Goal: Task Accomplishment & Management: Complete application form

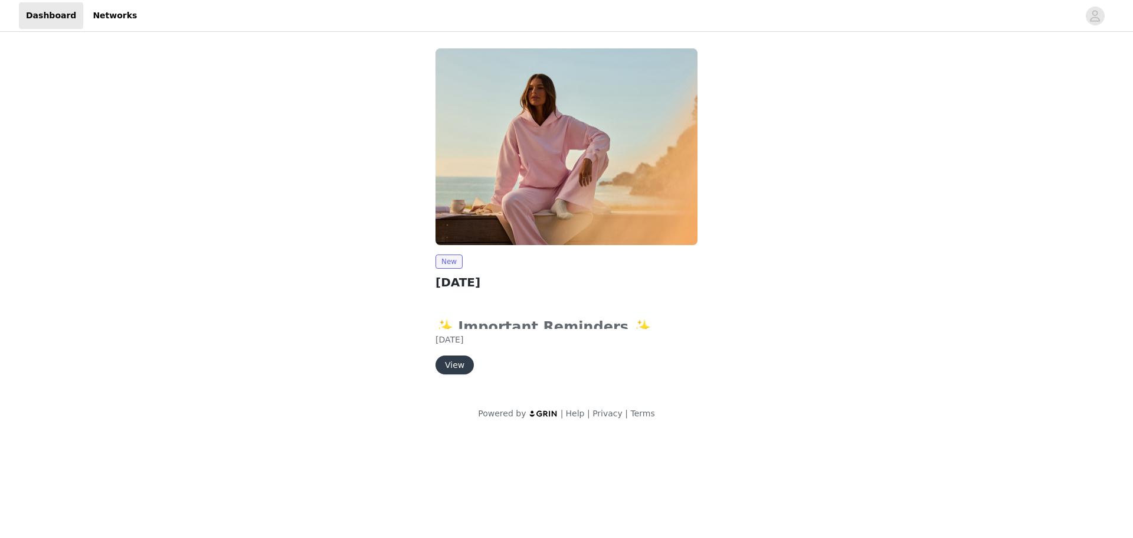
click at [559, 316] on div "✨ Important Reminders ✨ Submit your order by clicking the "Submit Proposal" but…" at bounding box center [567, 315] width 262 height 44
drag, startPoint x: 561, startPoint y: 322, endPoint x: 551, endPoint y: 413, distance: 91.5
click at [608, 432] on div "New [DATE] ✨ Important Reminders ✨ Submit your order by clicking the "Submit Pr…" at bounding box center [566, 234] width 1133 height 400
click at [455, 369] on button "View" at bounding box center [455, 364] width 38 height 19
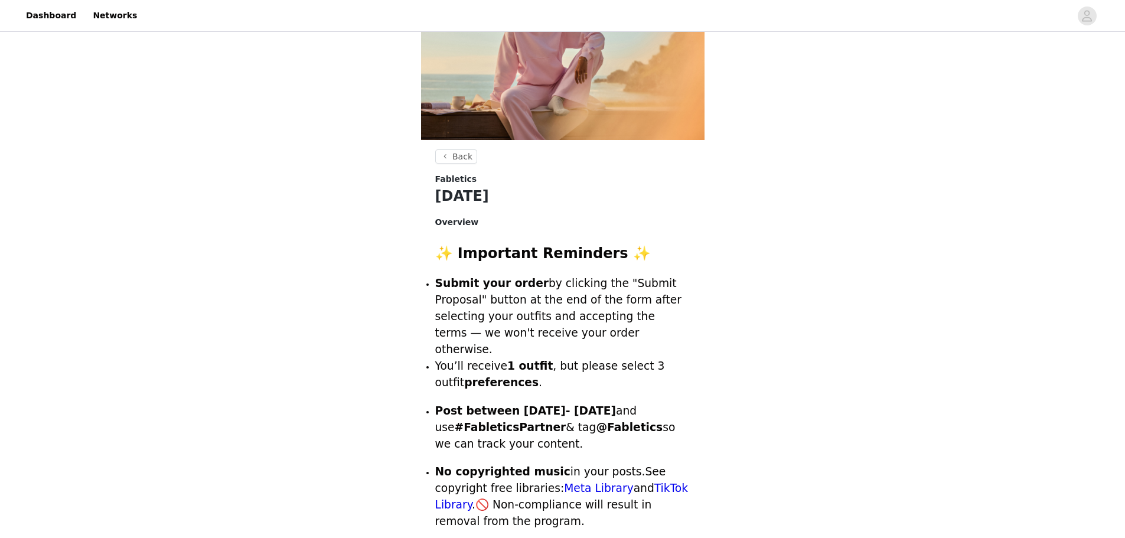
scroll to position [118, 0]
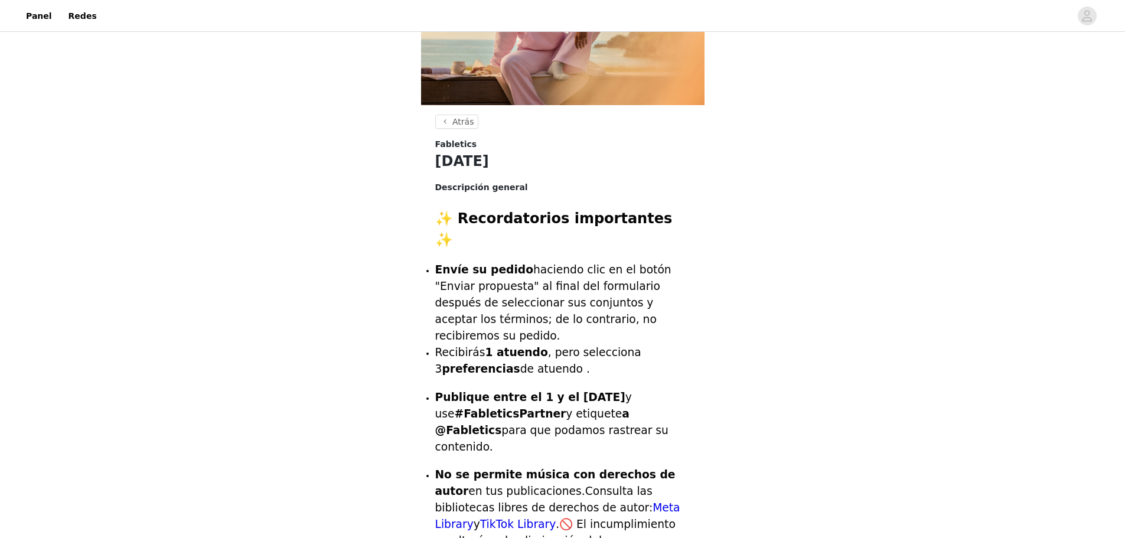
drag, startPoint x: 502, startPoint y: 267, endPoint x: 648, endPoint y: 328, distance: 158.2
click at [648, 328] on ul "Envíe su pedido haciendo clic en el botón "Enviar propuesta" al final del formu…" at bounding box center [562, 320] width 255 height 116
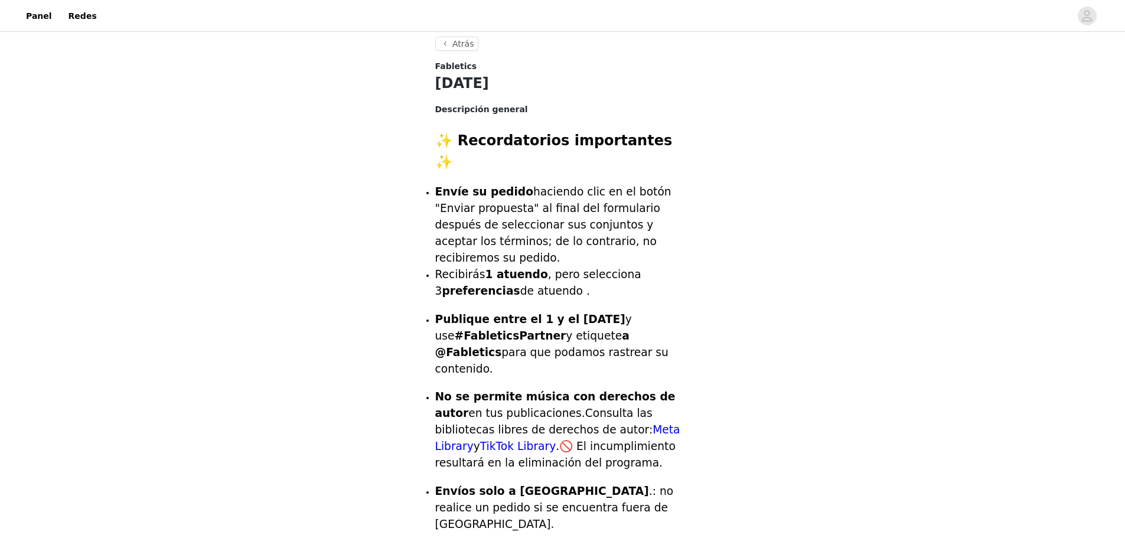
scroll to position [236, 0]
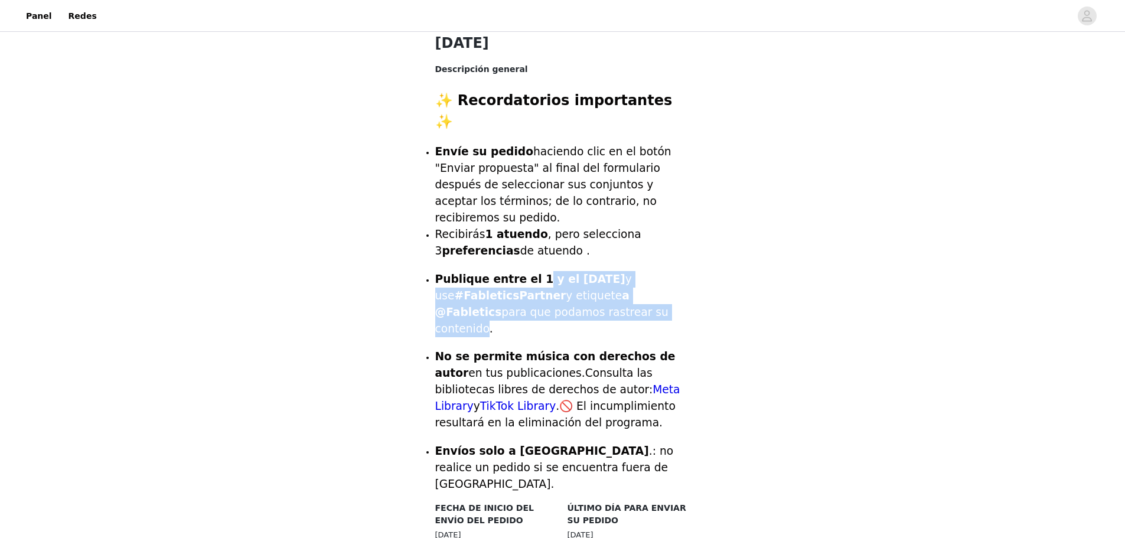
drag, startPoint x: 531, startPoint y: 242, endPoint x: 579, endPoint y: 274, distance: 57.5
click at [579, 274] on span "Publique entre el 1 y el [DATE] y use #FableticsPartner y etiquete a @Fabletics…" at bounding box center [551, 304] width 233 height 62
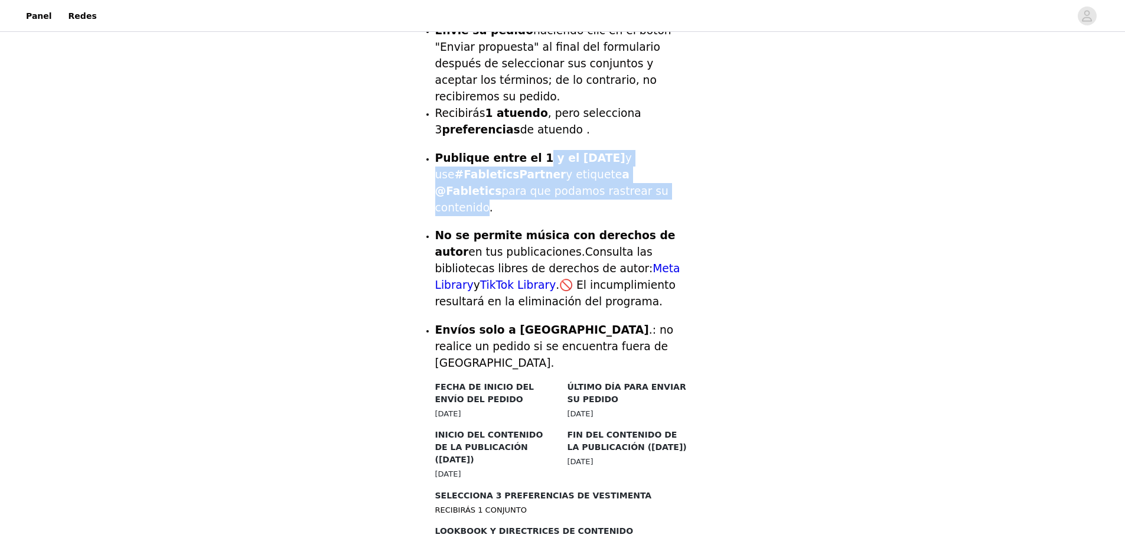
scroll to position [413, 0]
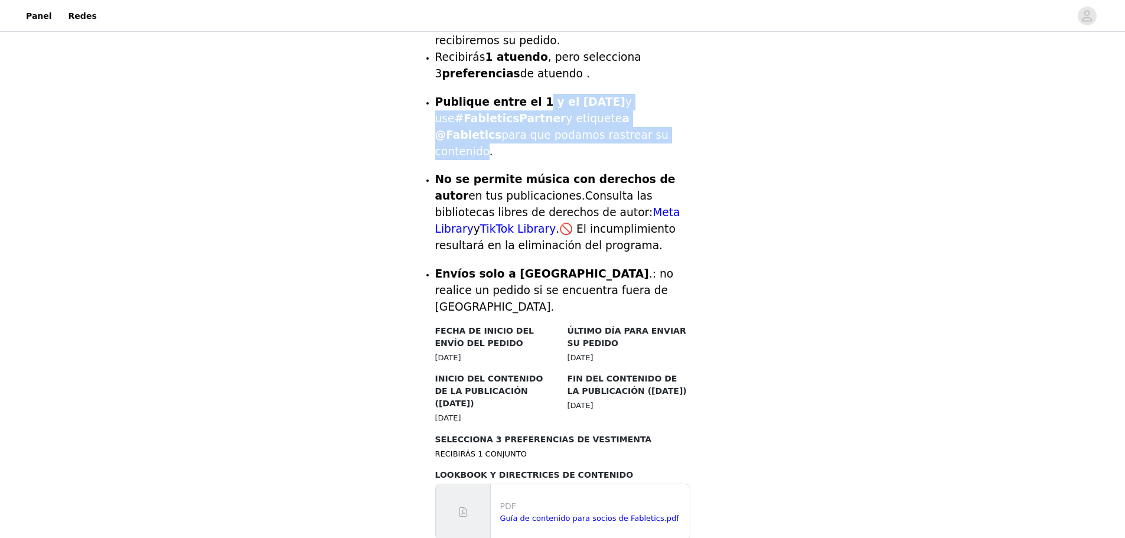
drag, startPoint x: 562, startPoint y: 223, endPoint x: 690, endPoint y: 332, distance: 168.0
click at [690, 332] on section "Atrás Fabletics [DATE] Descripción general ✨ Recordatorios importantes ✨ Envíe …" at bounding box center [562, 345] width 283 height 1053
click at [690, 373] on div "FIN DEL CONTENIDO DE LA PUBLICACIÓN ([DATE]) [DATE]" at bounding box center [629, 392] width 132 height 39
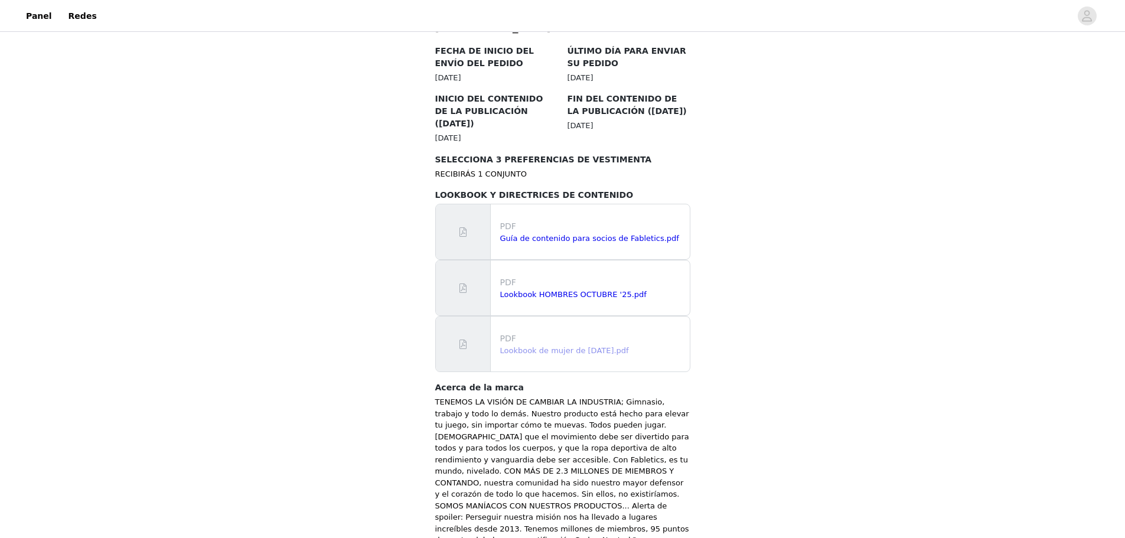
scroll to position [710, 0]
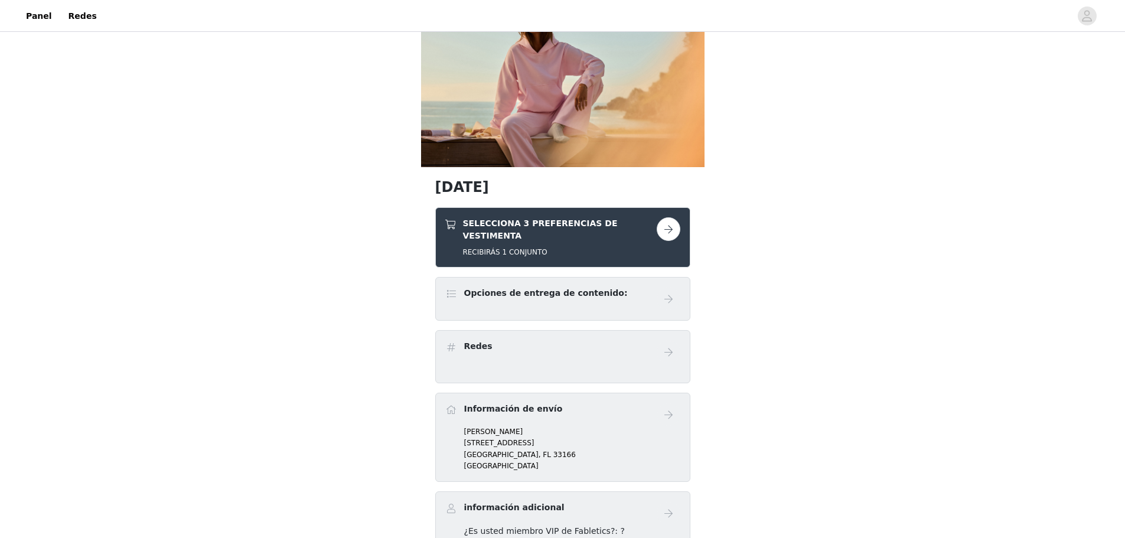
scroll to position [59, 0]
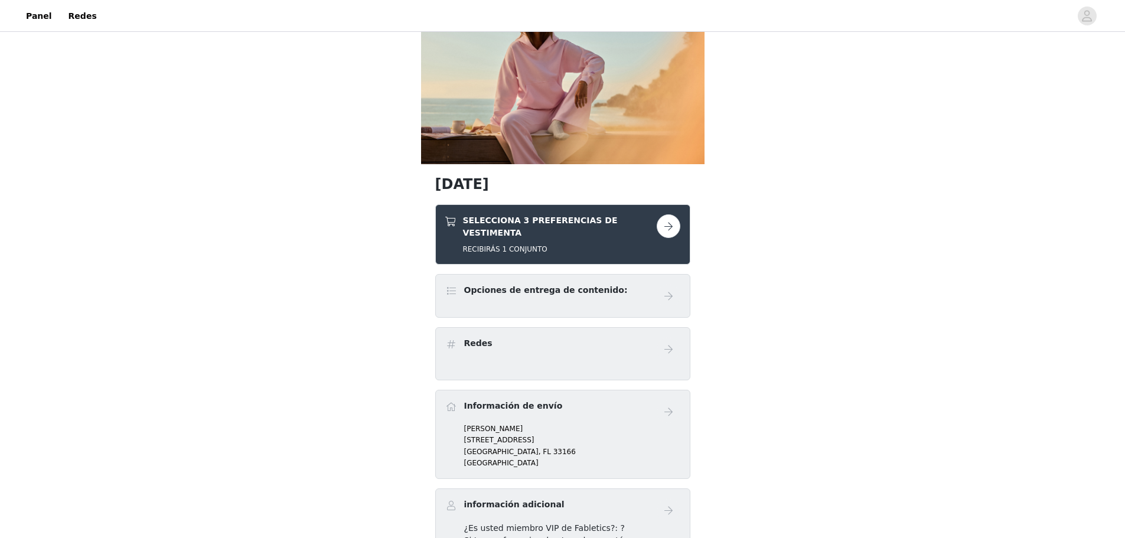
click at [669, 224] on button "button" at bounding box center [668, 226] width 24 height 24
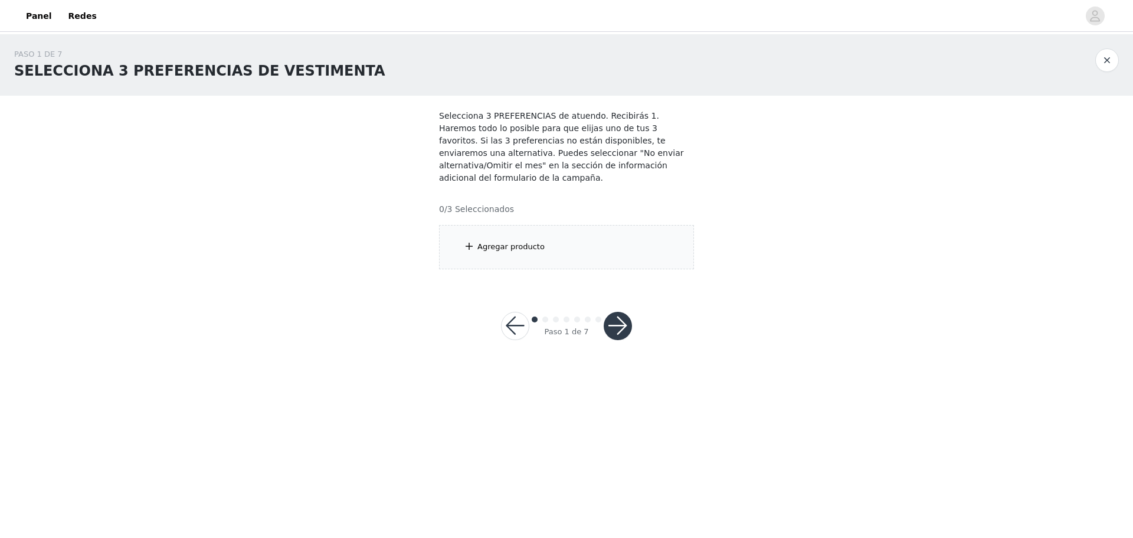
click at [516, 242] on font "Agregar producto" at bounding box center [511, 246] width 67 height 9
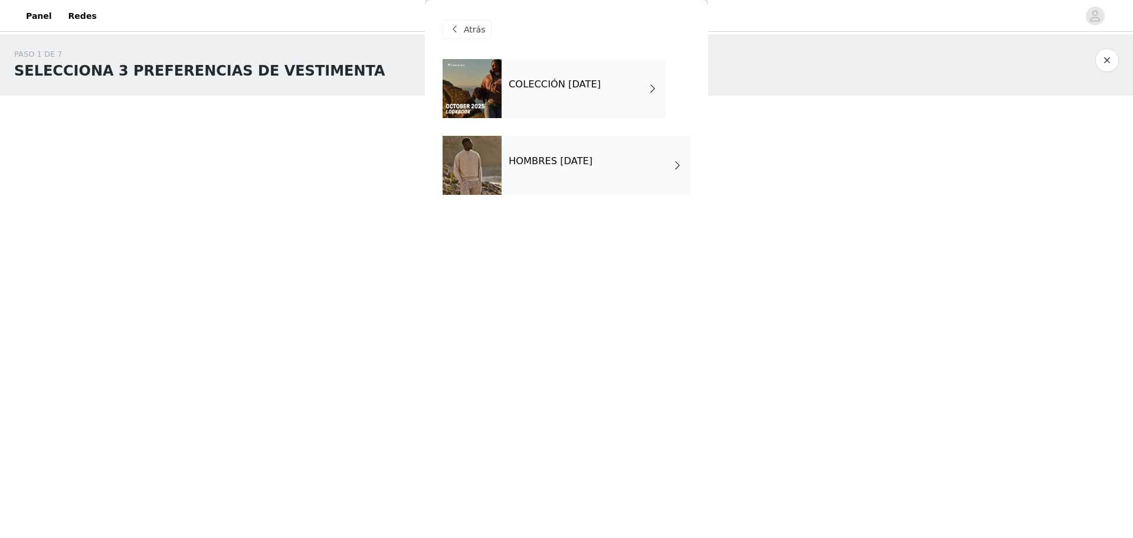
click at [462, 30] on div "Atrás" at bounding box center [467, 29] width 49 height 19
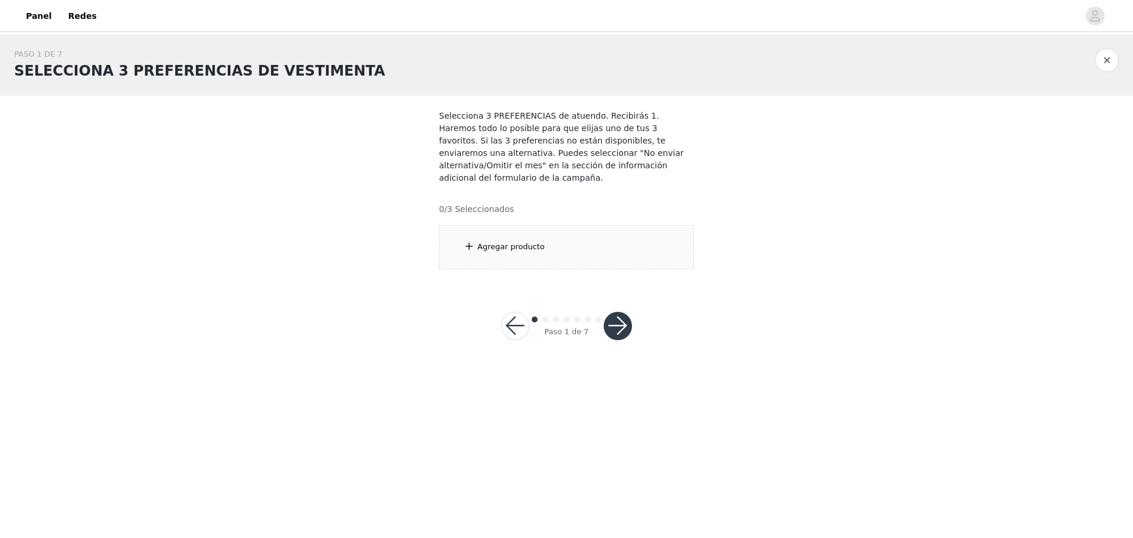
click at [459, 228] on div "Agregar producto" at bounding box center [566, 247] width 255 height 44
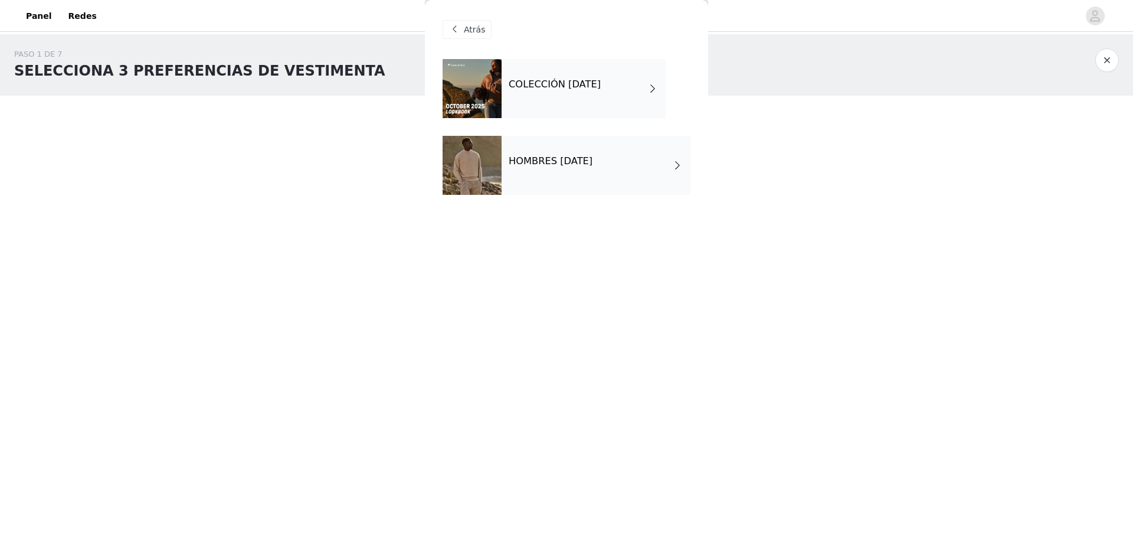
click at [586, 97] on div "COLECCIÓN [DATE]" at bounding box center [584, 88] width 164 height 59
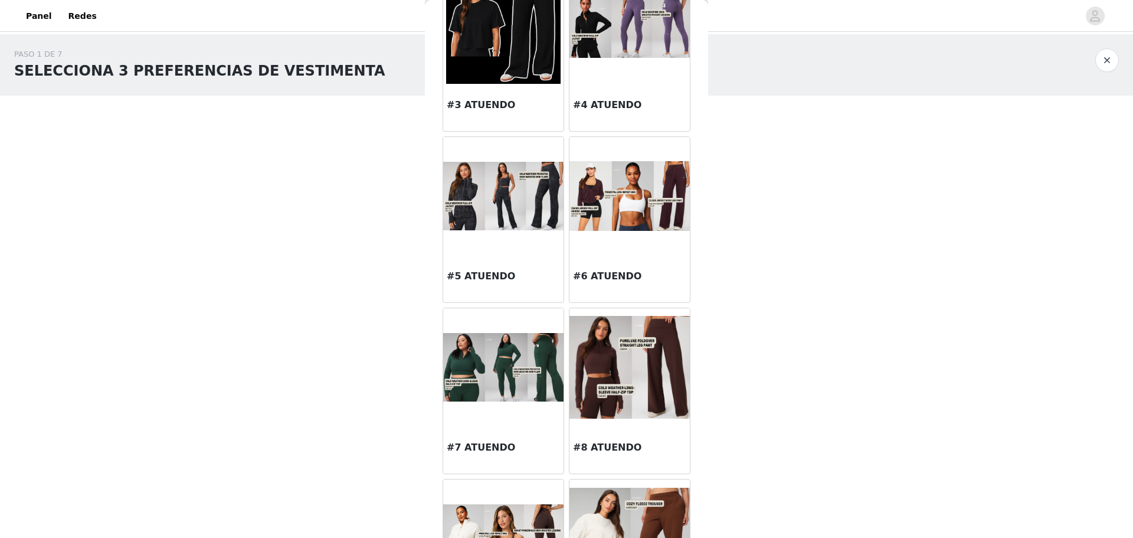
scroll to position [295, 0]
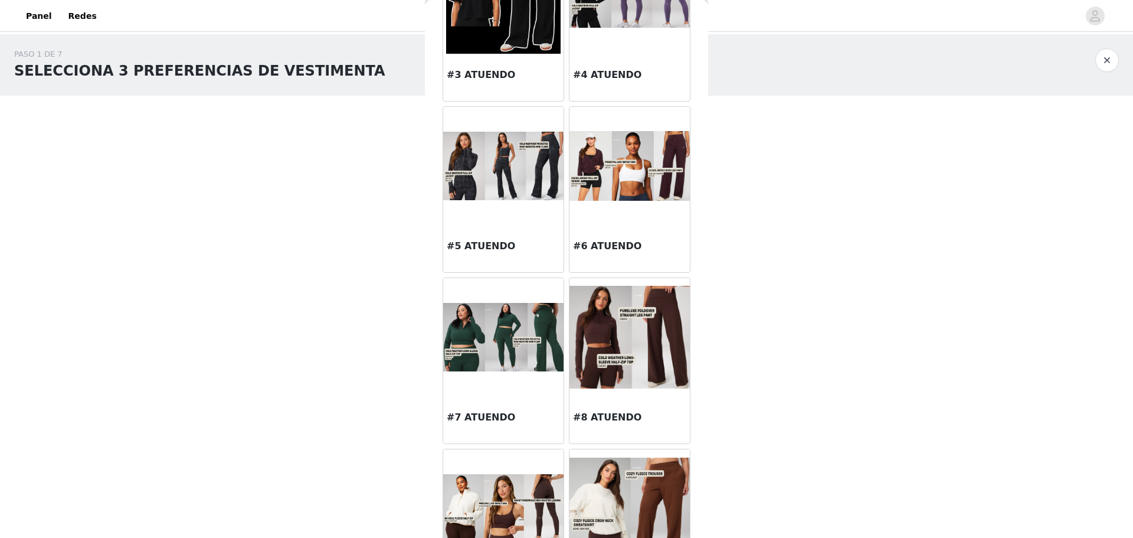
click at [628, 358] on img at bounding box center [630, 337] width 120 height 103
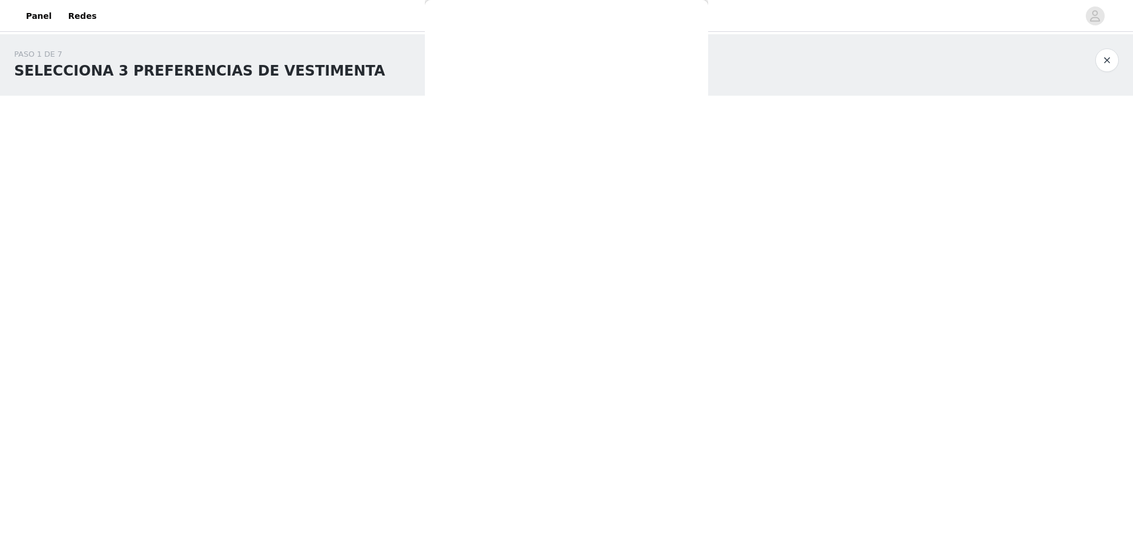
scroll to position [0, 0]
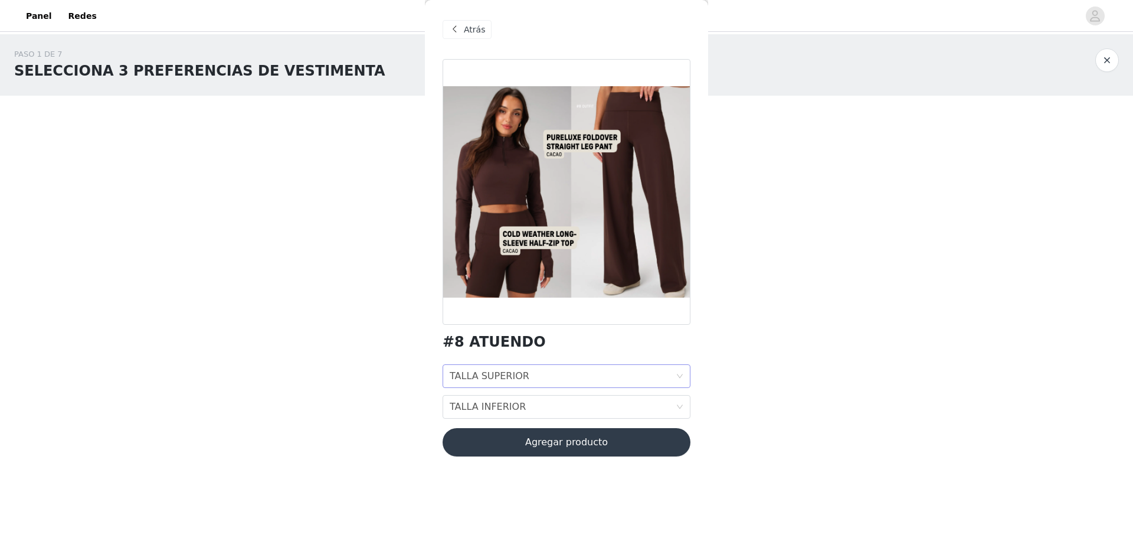
click at [555, 370] on div "TALLA SUPERIOR TALLA SUPERIOR" at bounding box center [563, 376] width 226 height 22
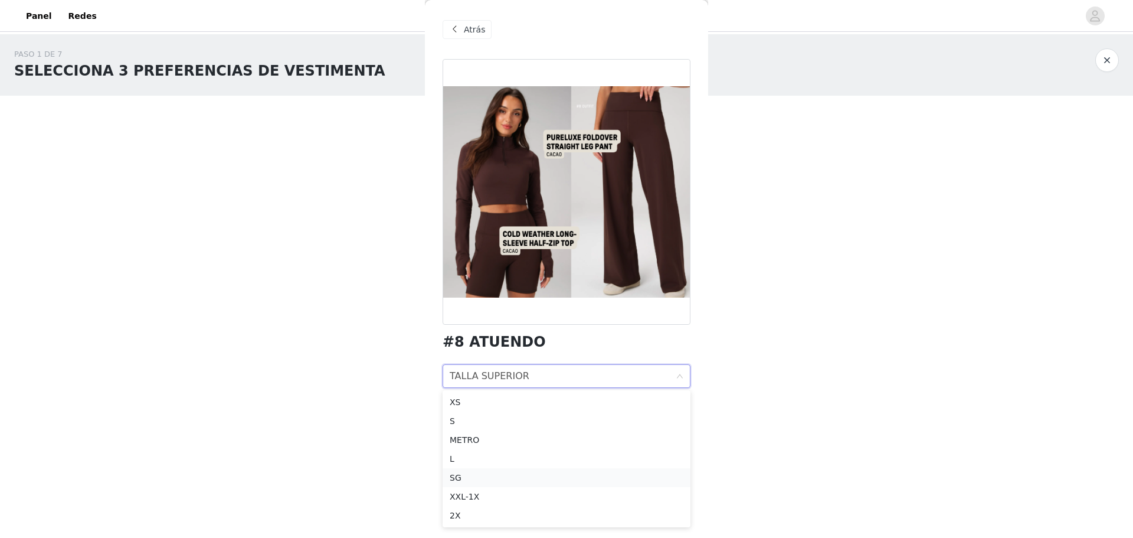
click at [559, 485] on li "SG" at bounding box center [567, 477] width 248 height 19
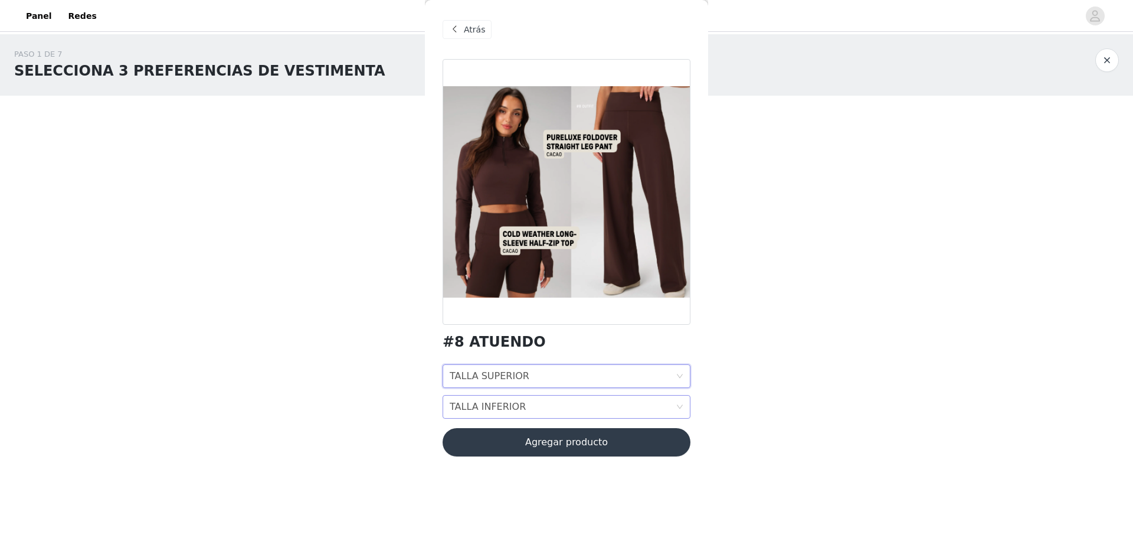
click at [513, 410] on font "TALLA INFERIOR" at bounding box center [488, 406] width 76 height 11
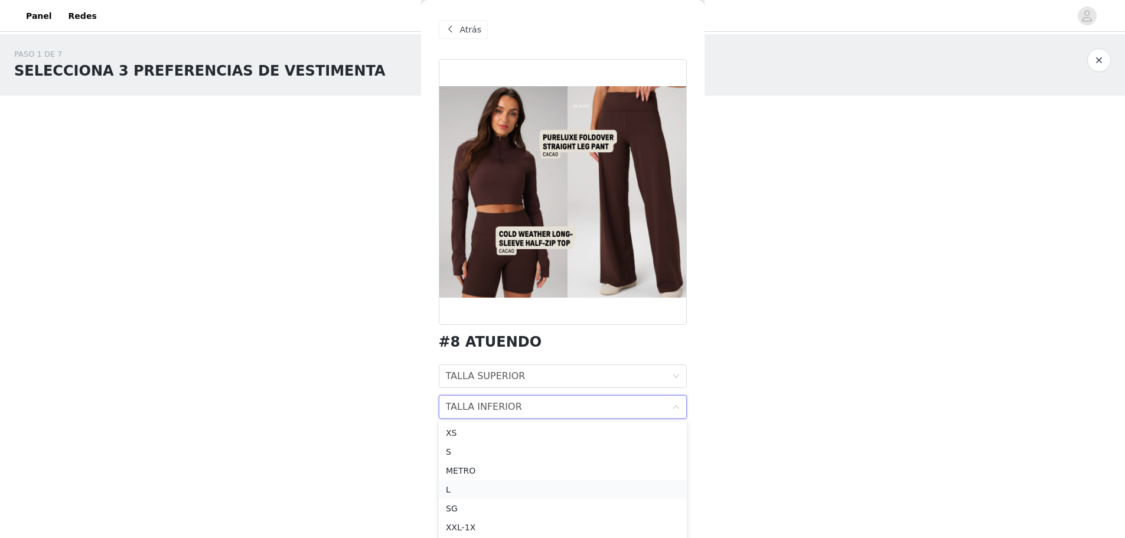
click at [492, 484] on div "L" at bounding box center [563, 489] width 234 height 13
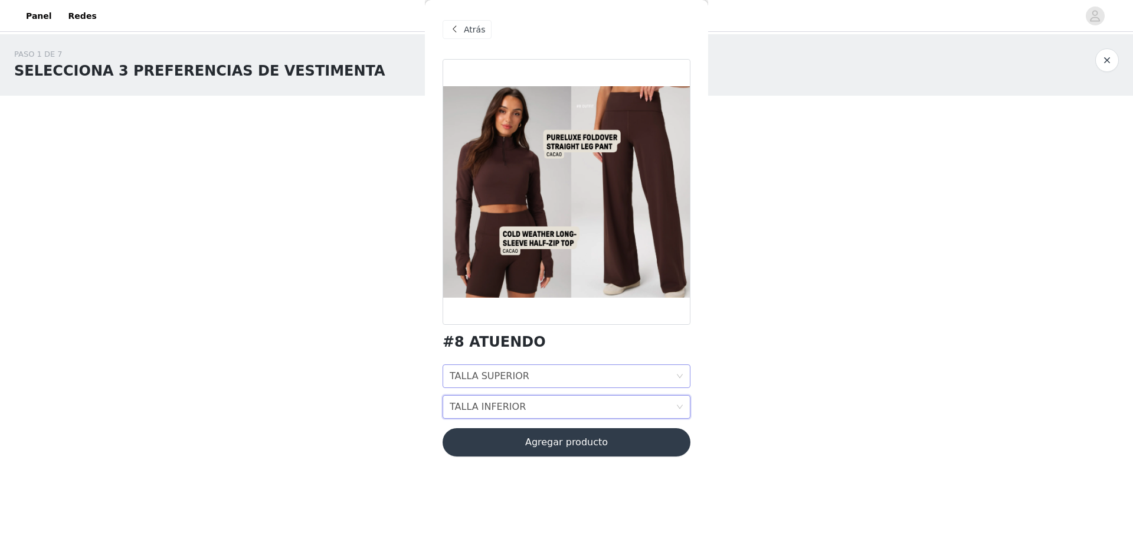
click at [571, 378] on div "TALLA SUPERIOR TALLA SUPERIOR" at bounding box center [563, 376] width 226 height 22
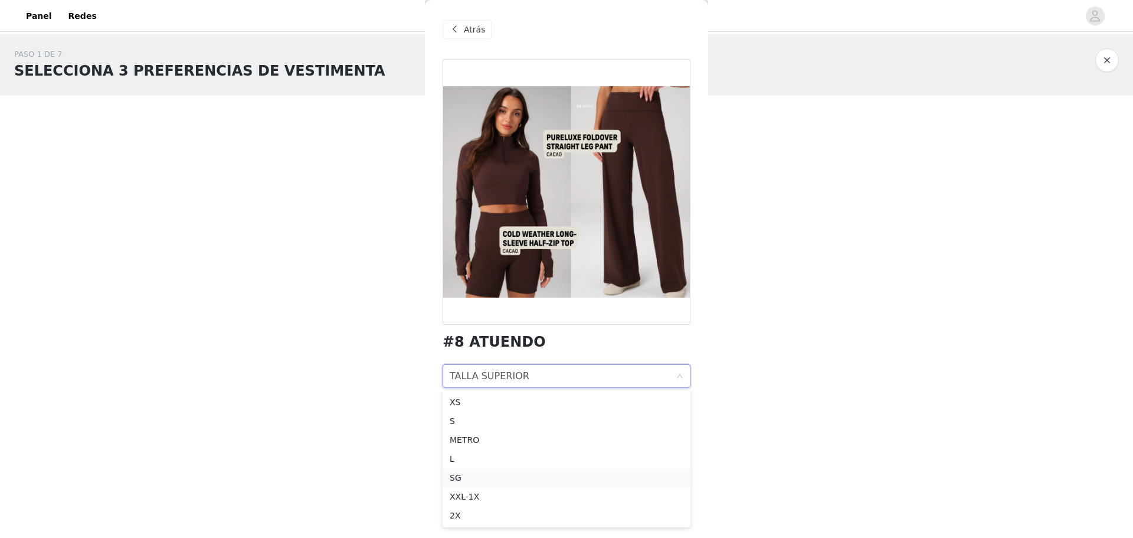
click at [462, 473] on div "SG" at bounding box center [567, 477] width 234 height 13
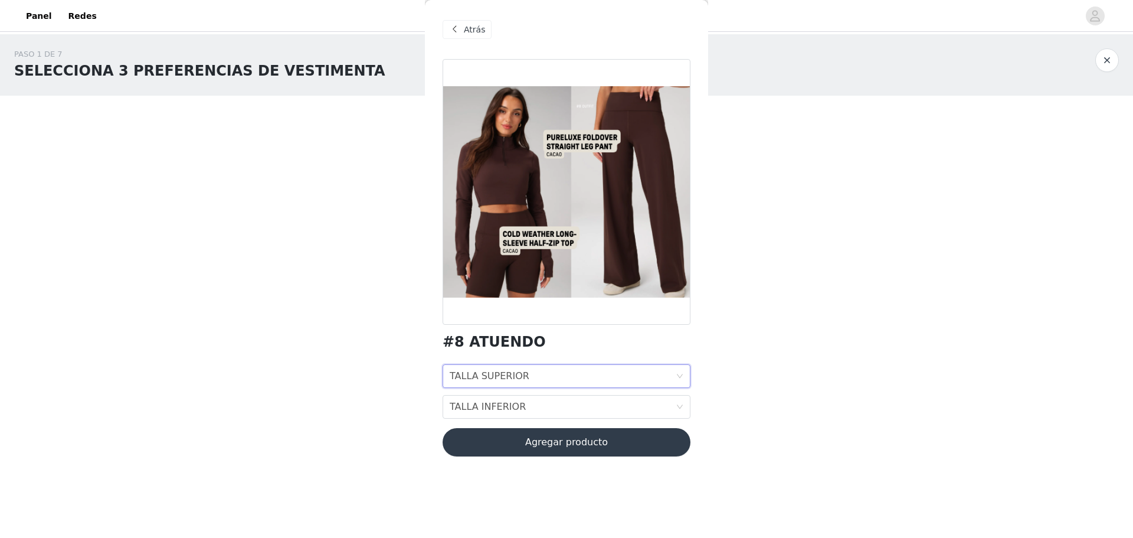
click at [584, 442] on button "Agregar producto" at bounding box center [567, 442] width 248 height 28
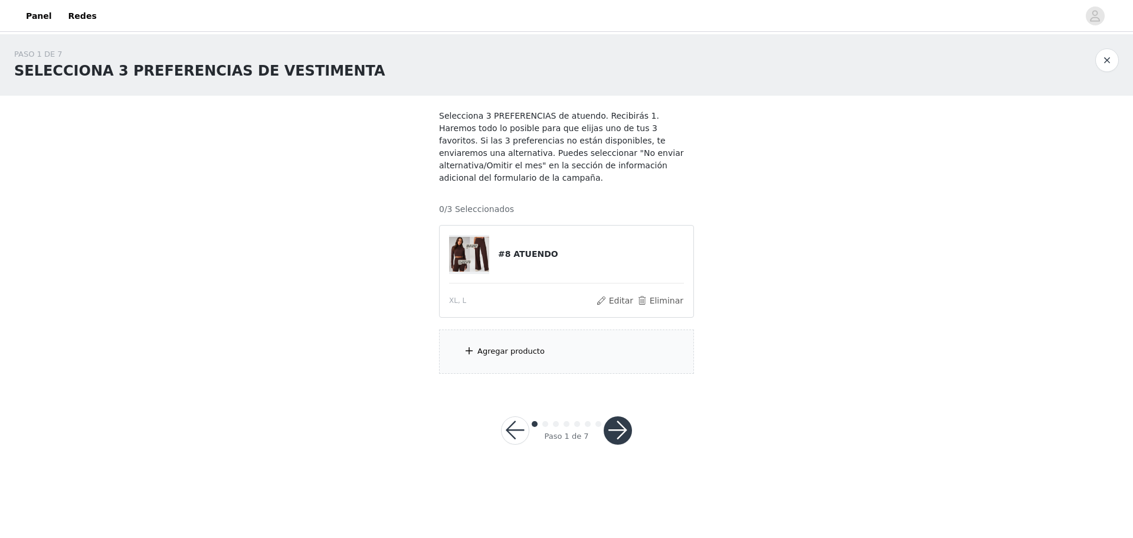
click at [475, 345] on div "Agregar producto" at bounding box center [566, 351] width 255 height 44
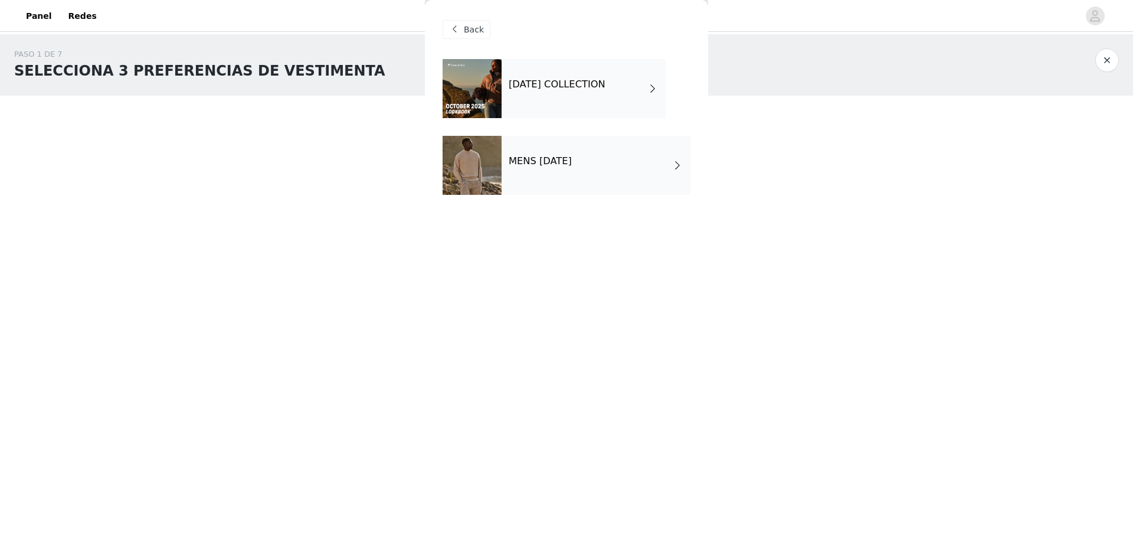
click at [568, 175] on div "MENS [DATE]" at bounding box center [596, 165] width 189 height 59
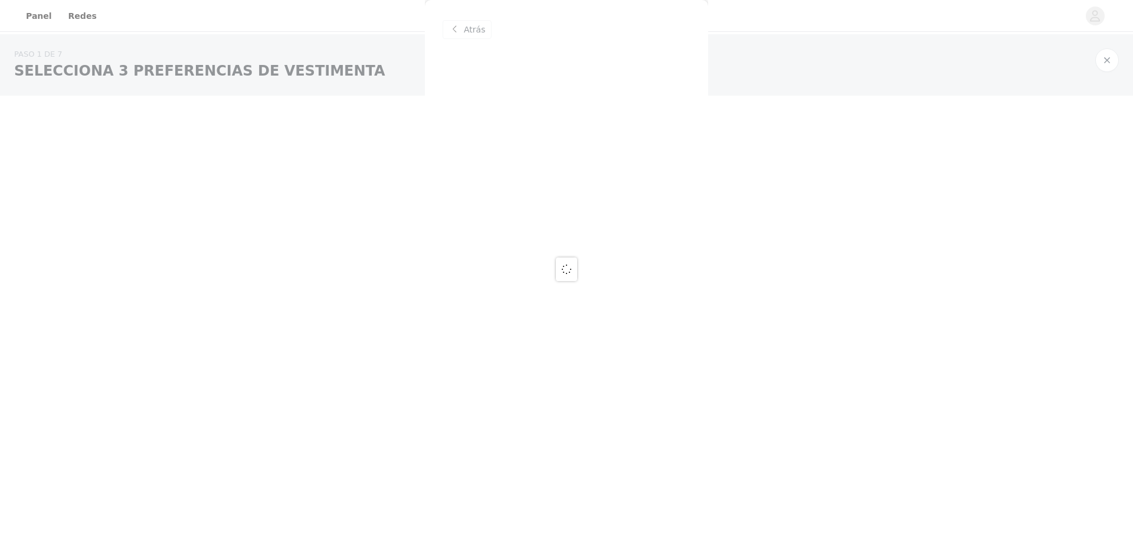
drag, startPoint x: 583, startPoint y: 240, endPoint x: 529, endPoint y: 104, distance: 146.0
click at [579, 227] on div at bounding box center [566, 269] width 1133 height 538
click at [458, 27] on div at bounding box center [566, 269] width 1133 height 538
click at [279, 289] on div at bounding box center [566, 269] width 1133 height 538
click at [440, 214] on div at bounding box center [566, 269] width 1133 height 538
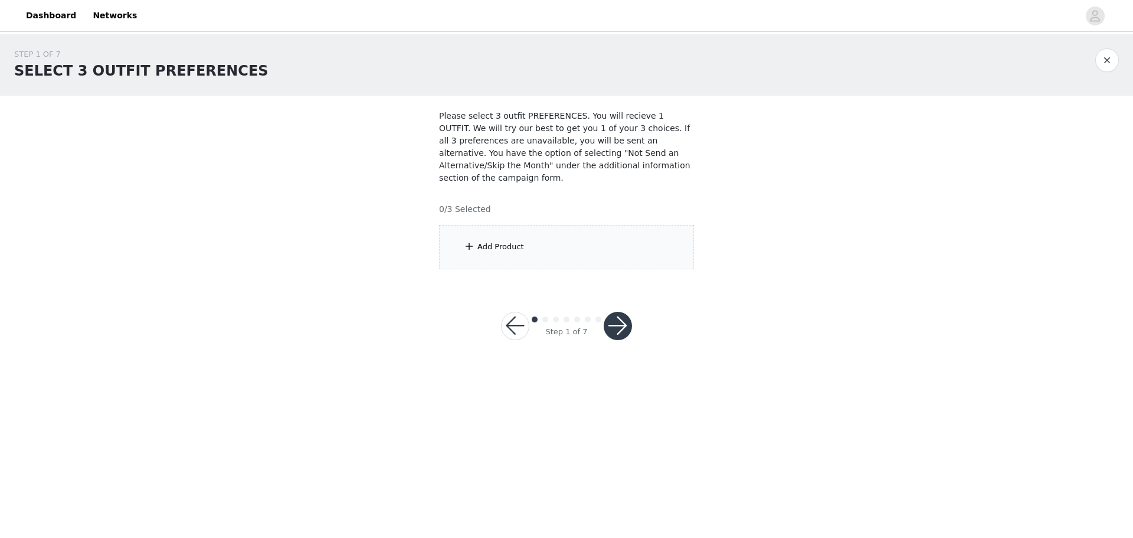
click at [505, 240] on div "Add Product" at bounding box center [566, 247] width 255 height 44
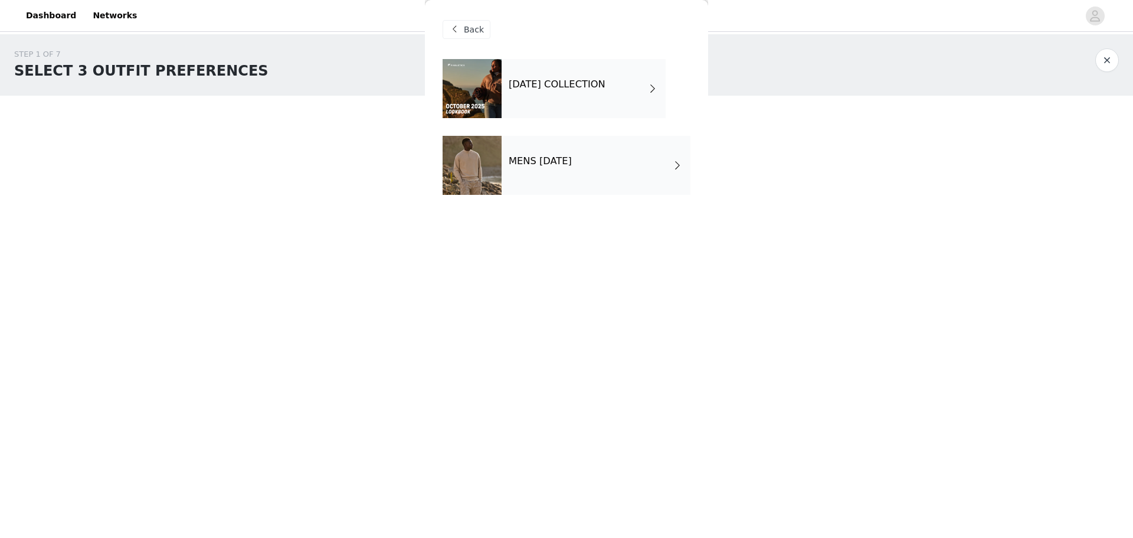
click at [567, 182] on div "MENS OCTOBER 2025" at bounding box center [596, 165] width 189 height 59
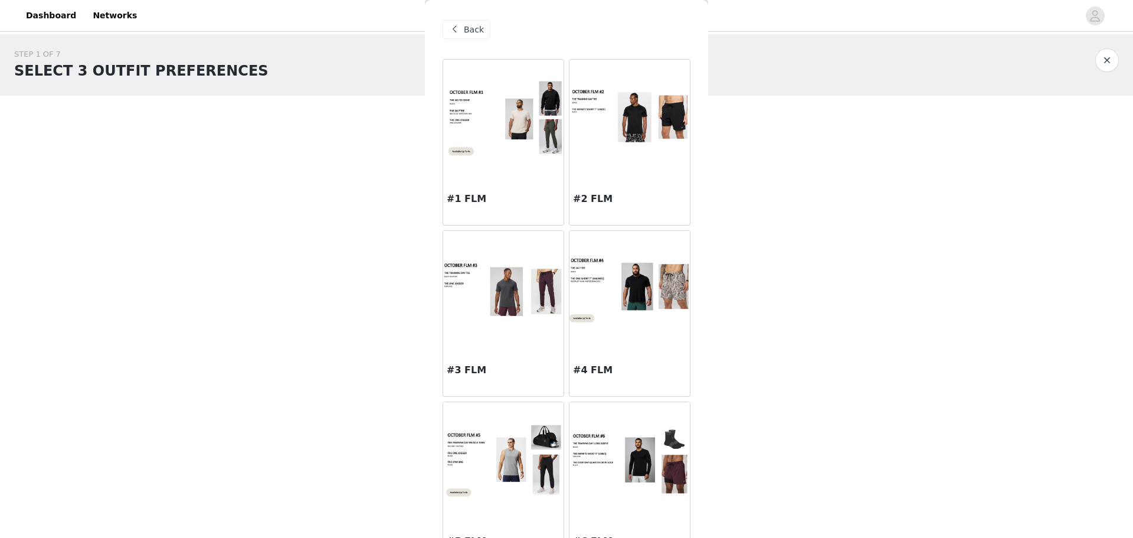
click at [466, 38] on div "Back" at bounding box center [467, 29] width 48 height 19
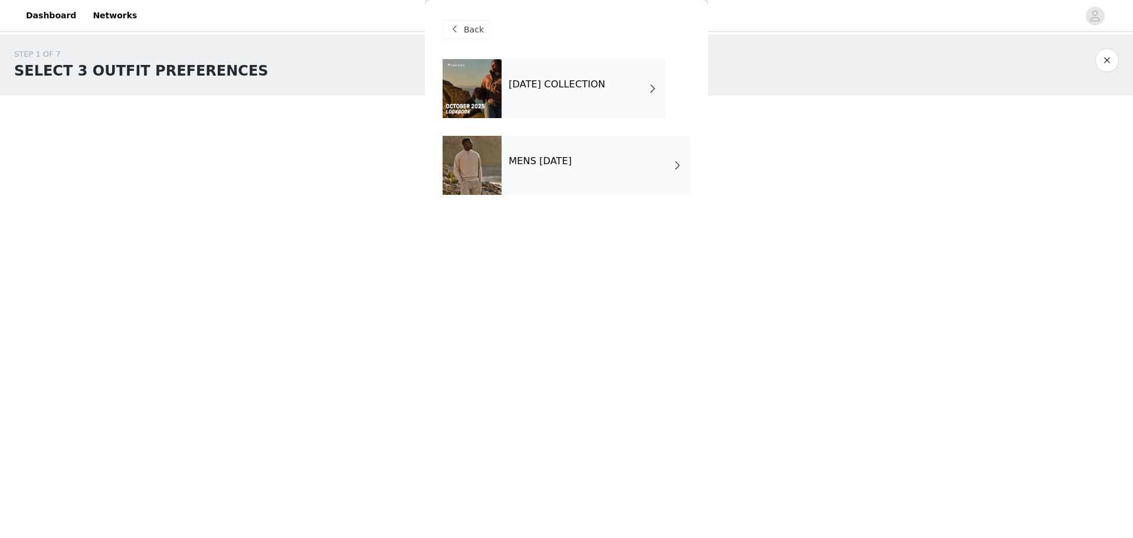
click at [571, 86] on h4 "OCTOBER 2025 COLLECTION" at bounding box center [557, 84] width 97 height 11
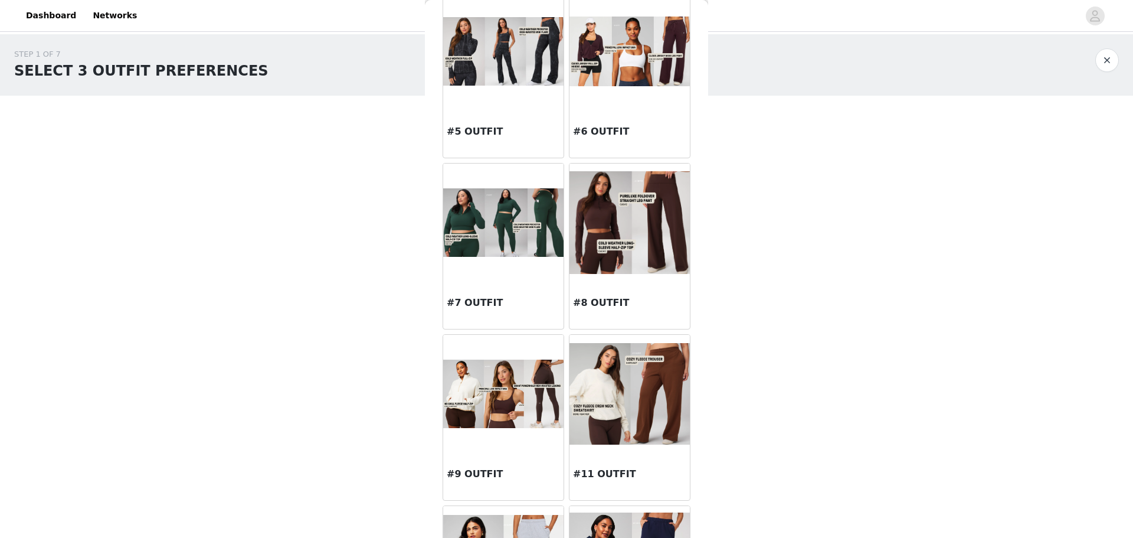
scroll to position [413, 0]
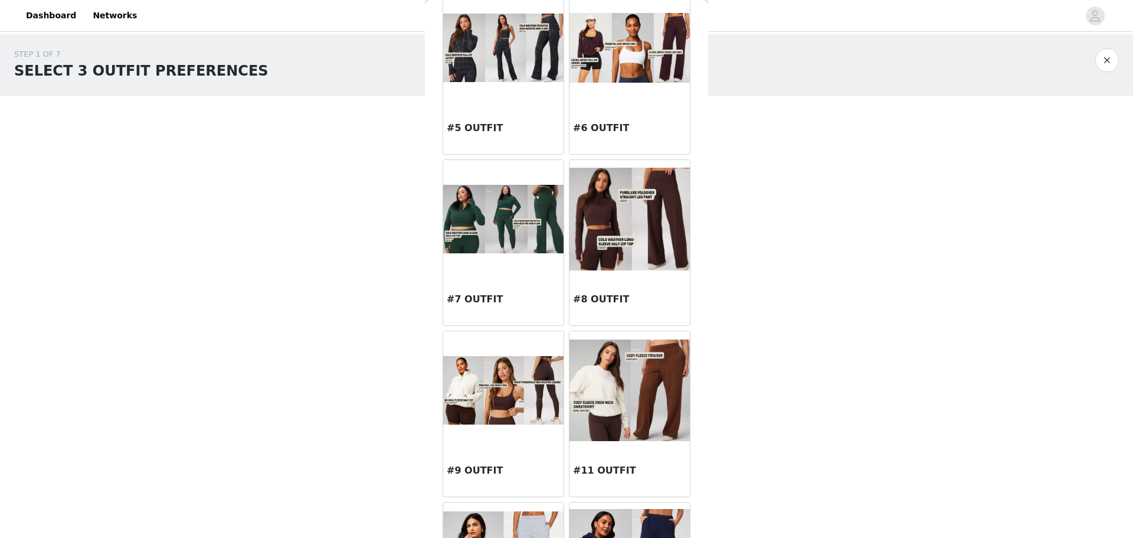
click at [613, 253] on img at bounding box center [630, 219] width 120 height 103
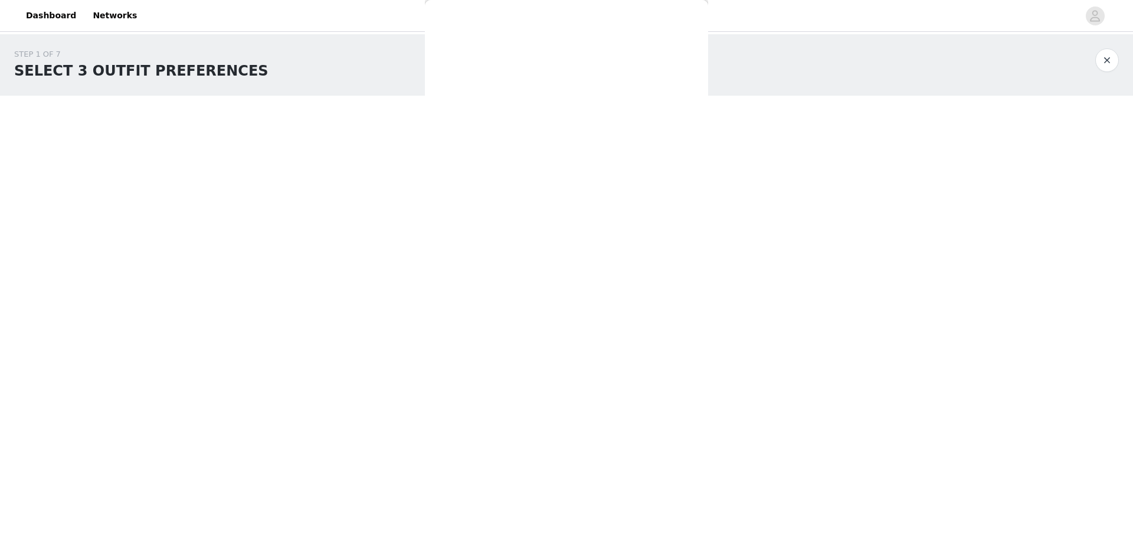
scroll to position [0, 0]
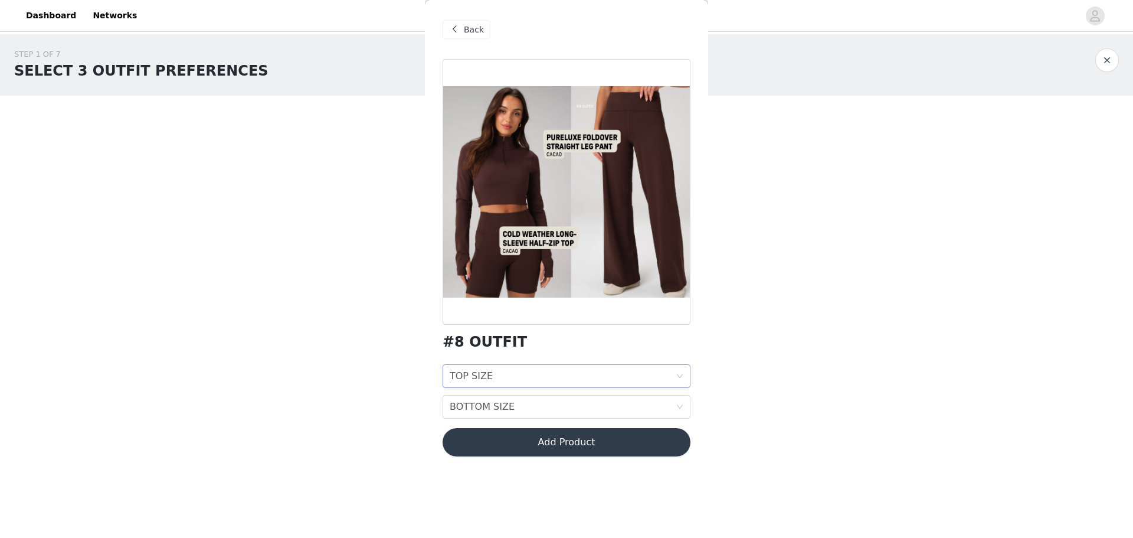
click at [514, 366] on div "TOP SIZE TOP SIZE" at bounding box center [563, 376] width 226 height 22
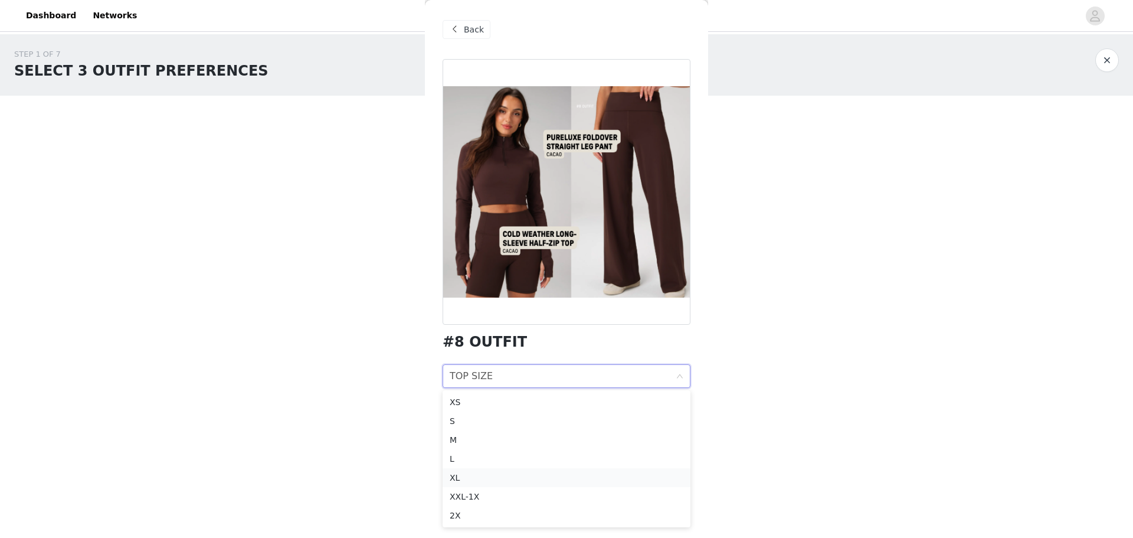
click at [488, 477] on div "XL" at bounding box center [567, 477] width 234 height 13
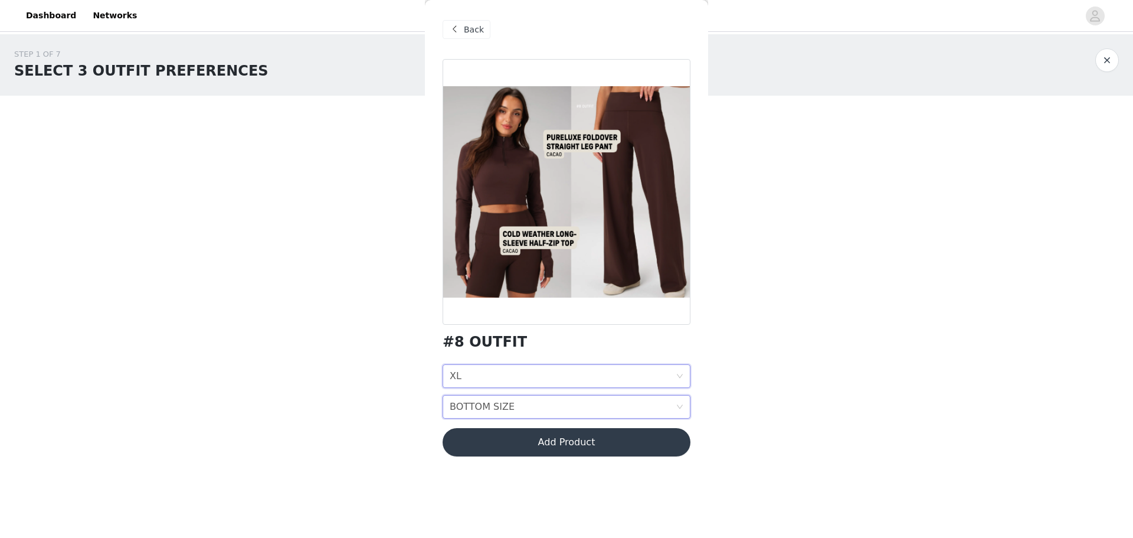
click at [533, 410] on div "BOTTOM SIZE BOTTOM SIZE" at bounding box center [563, 407] width 226 height 22
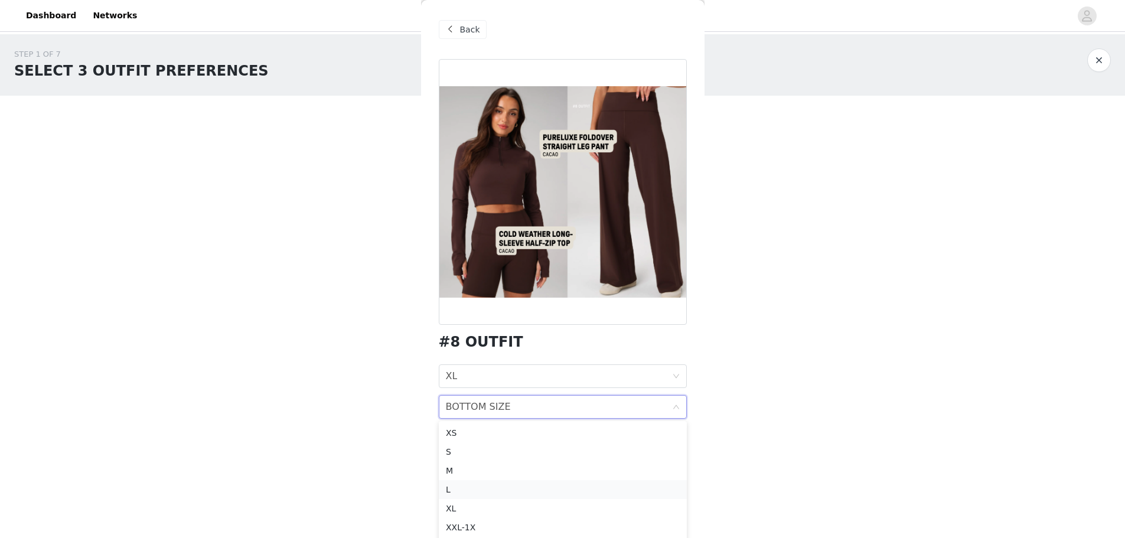
click at [471, 495] on div "L" at bounding box center [563, 489] width 234 height 13
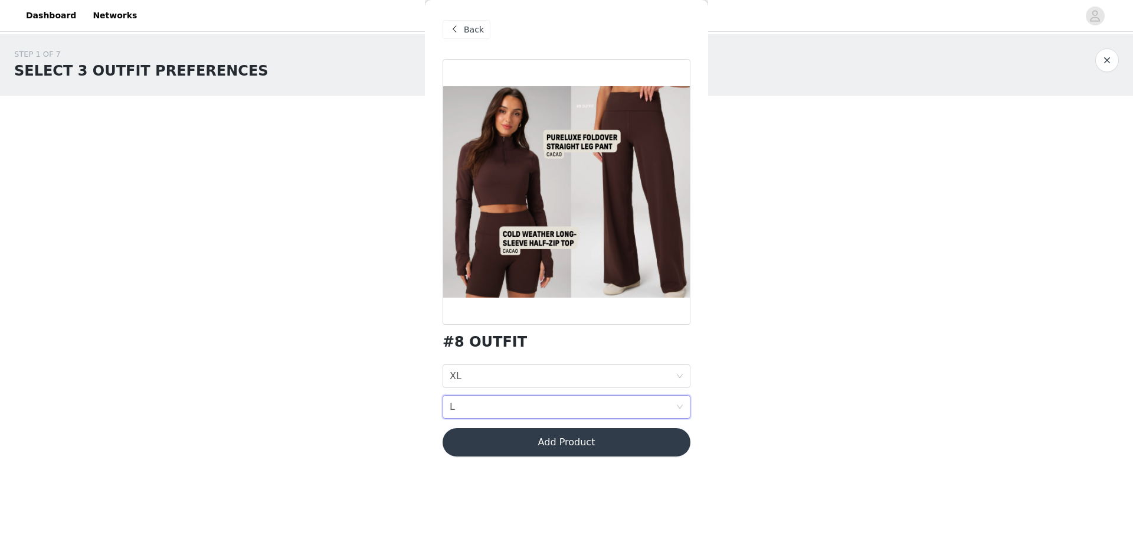
click at [556, 436] on button "Add Product" at bounding box center [567, 442] width 248 height 28
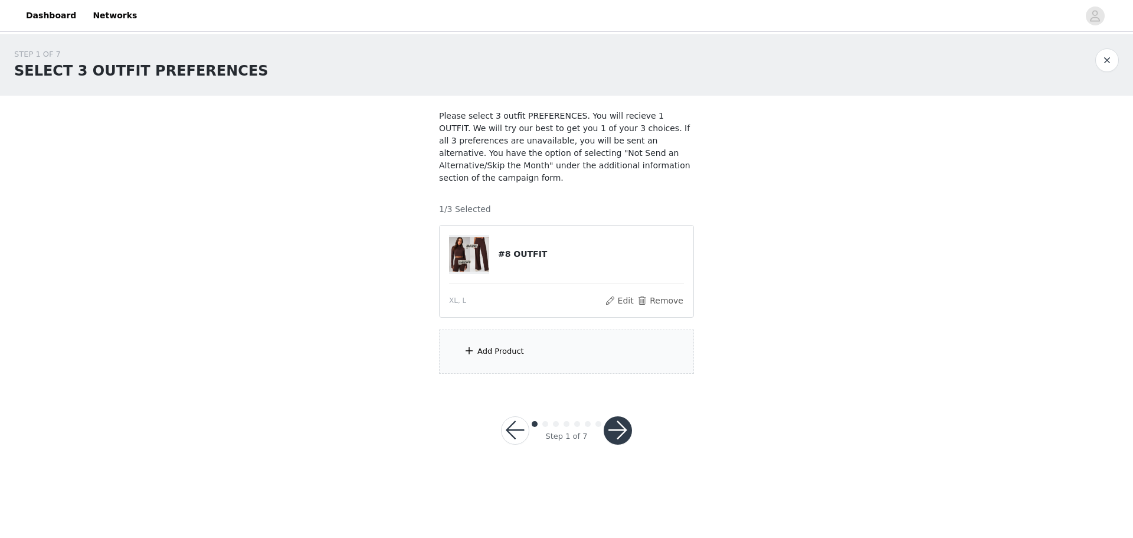
click at [521, 343] on div "Add Product" at bounding box center [566, 351] width 255 height 44
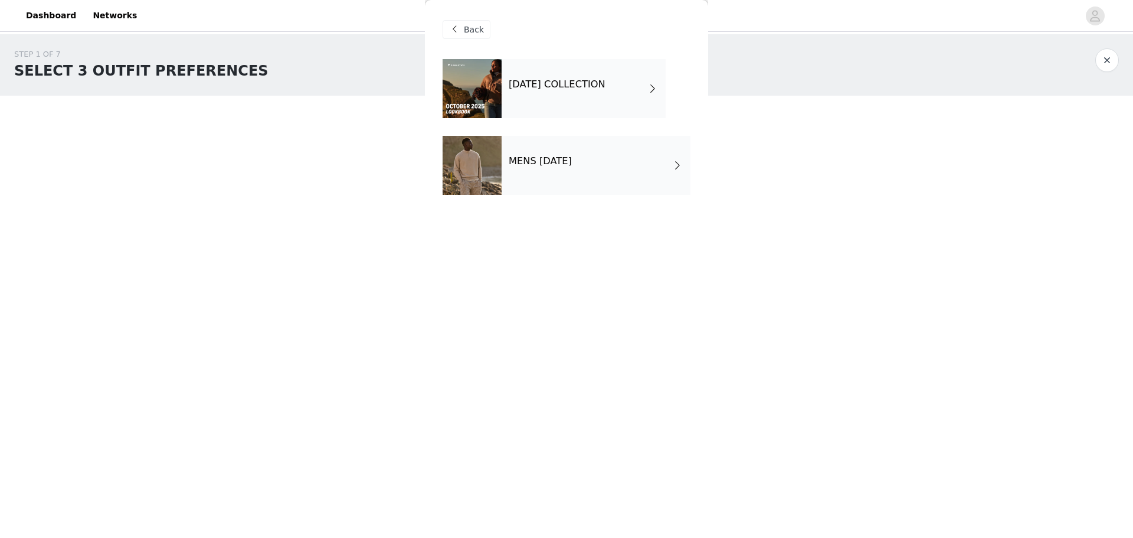
click at [535, 90] on h4 "[DATE] COLLECTION" at bounding box center [557, 84] width 97 height 11
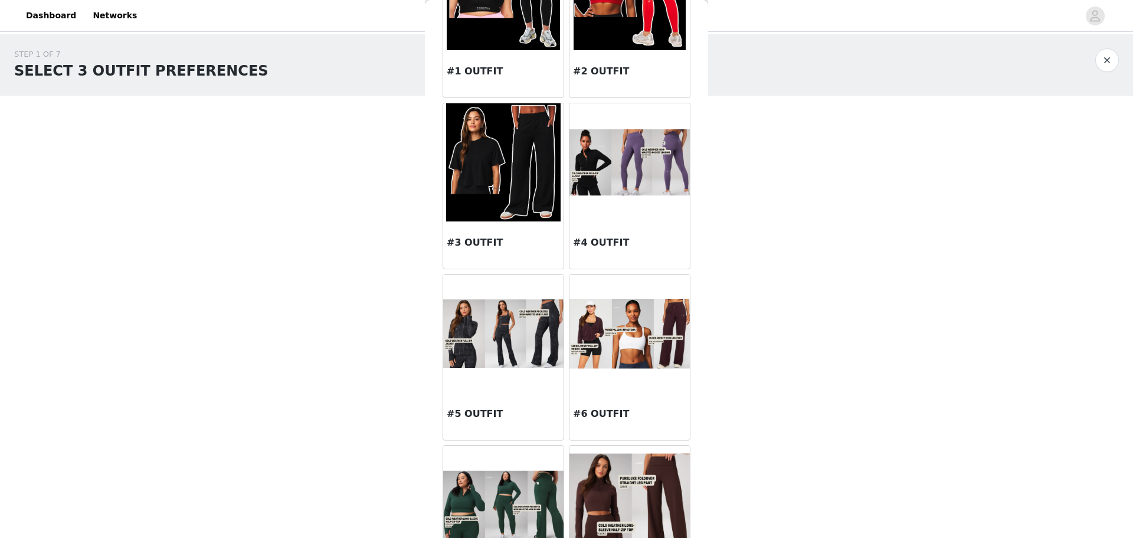
scroll to position [59, 0]
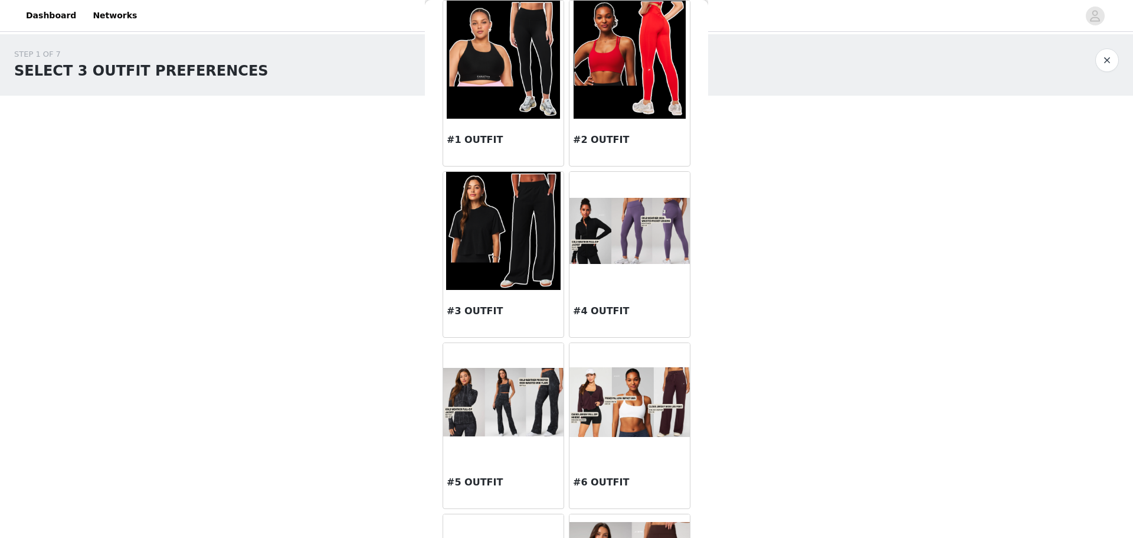
click at [615, 246] on img at bounding box center [630, 231] width 120 height 67
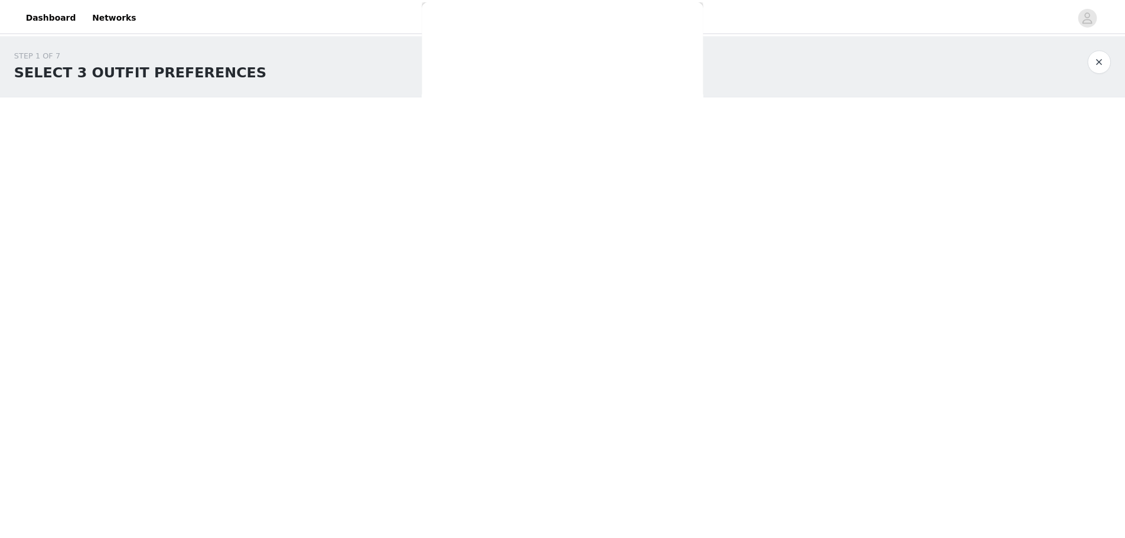
scroll to position [0, 0]
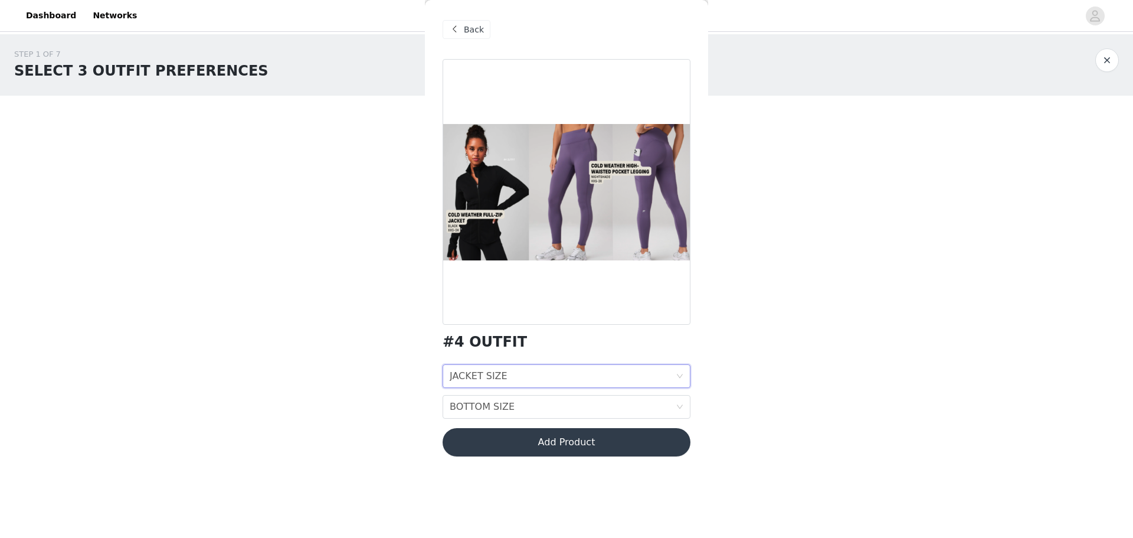
click at [518, 374] on div "JACKET SIZE JACKET SIZE" at bounding box center [563, 376] width 226 height 22
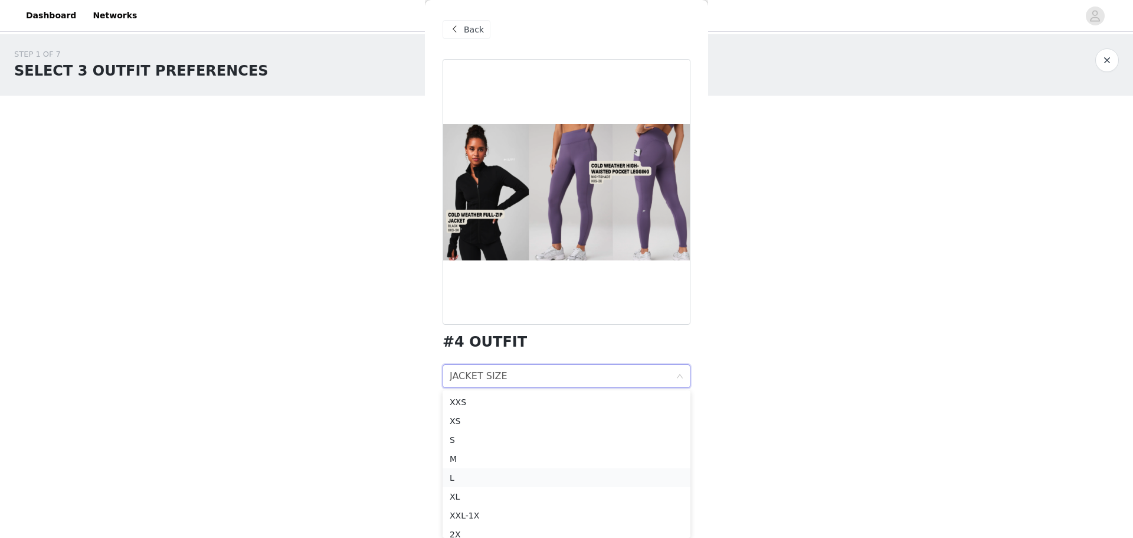
click at [456, 483] on div "L" at bounding box center [567, 477] width 234 height 13
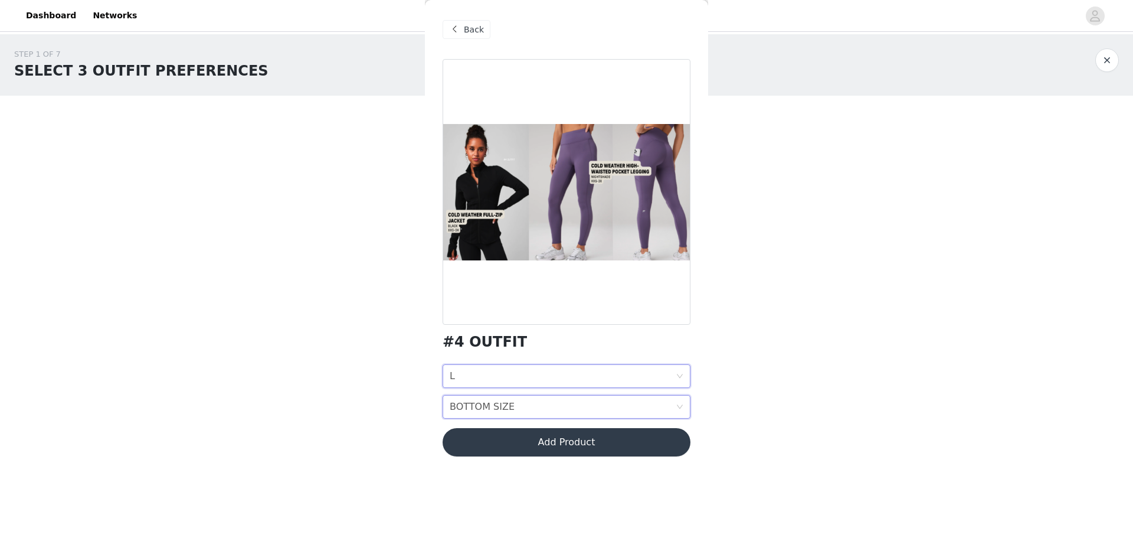
click at [514, 399] on div "BOTTOM SIZE BOTTOM SIZE" at bounding box center [563, 407] width 226 height 22
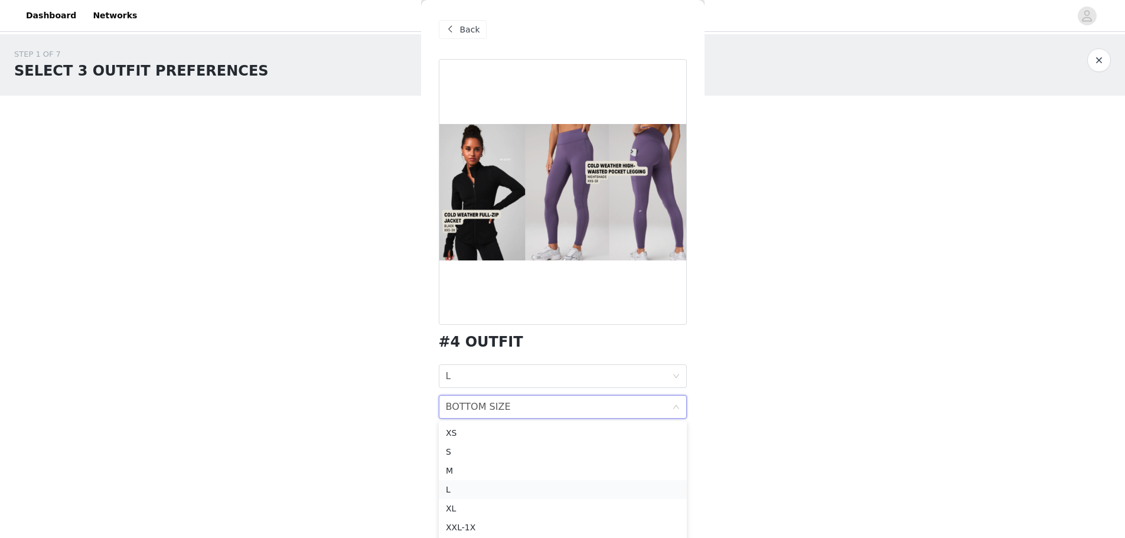
click at [478, 494] on div "L" at bounding box center [563, 489] width 234 height 13
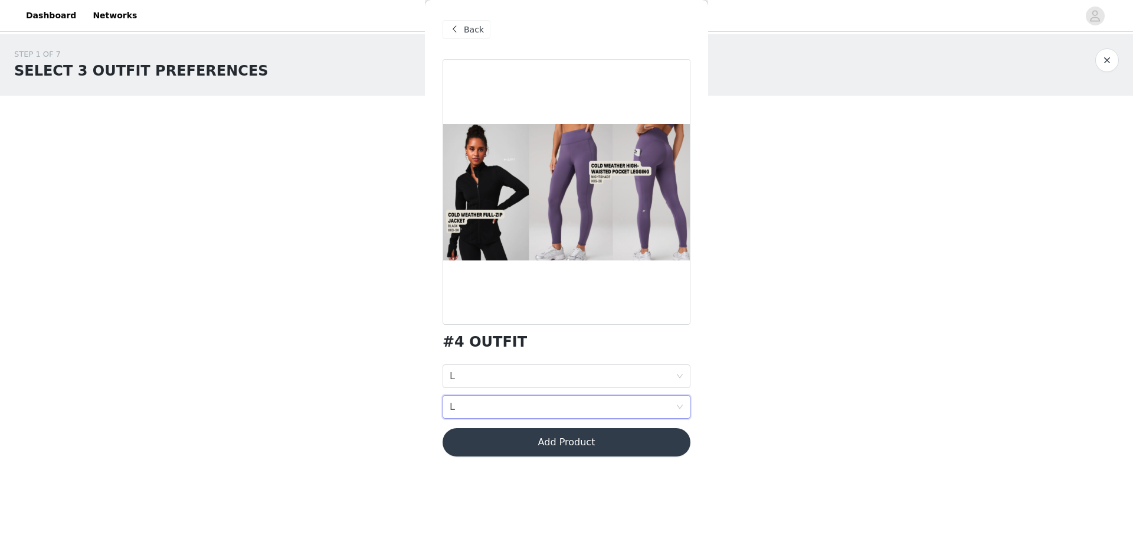
click at [585, 443] on button "Add Product" at bounding box center [567, 442] width 248 height 28
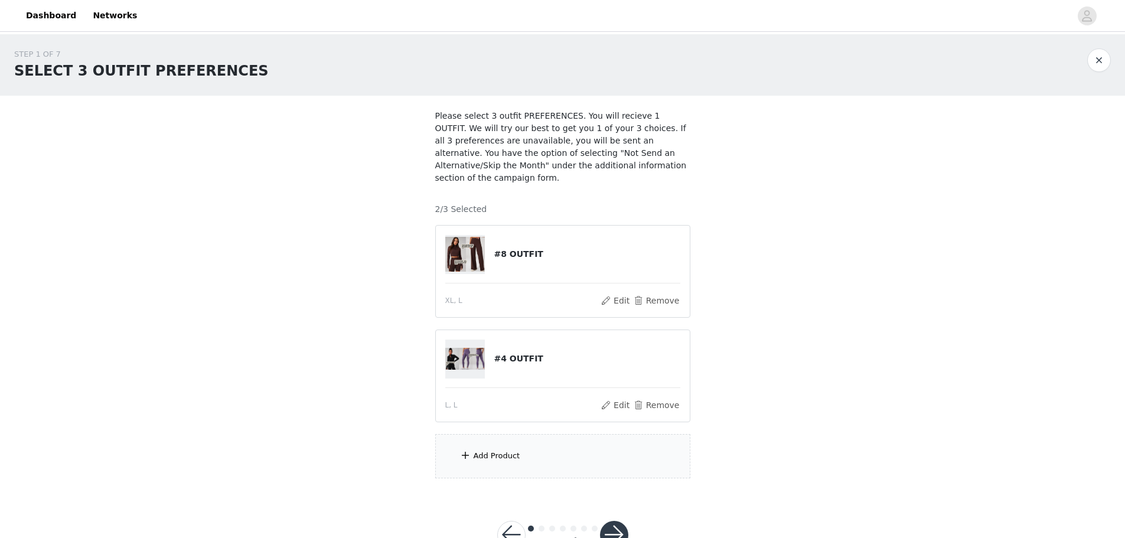
click at [587, 434] on div "Add Product" at bounding box center [562, 456] width 255 height 44
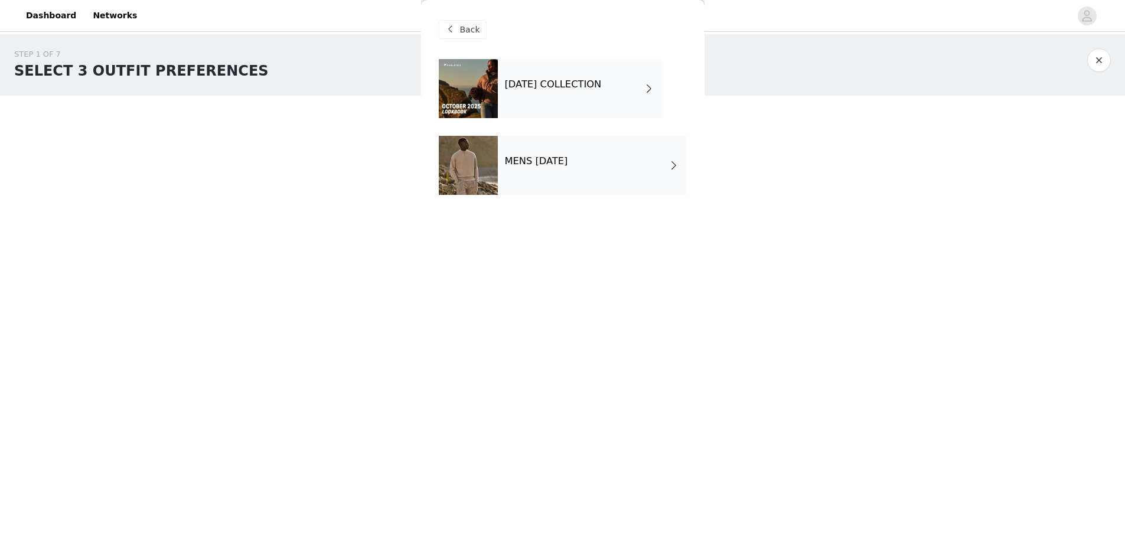
click at [571, 91] on div "[DATE] COLLECTION" at bounding box center [580, 88] width 164 height 59
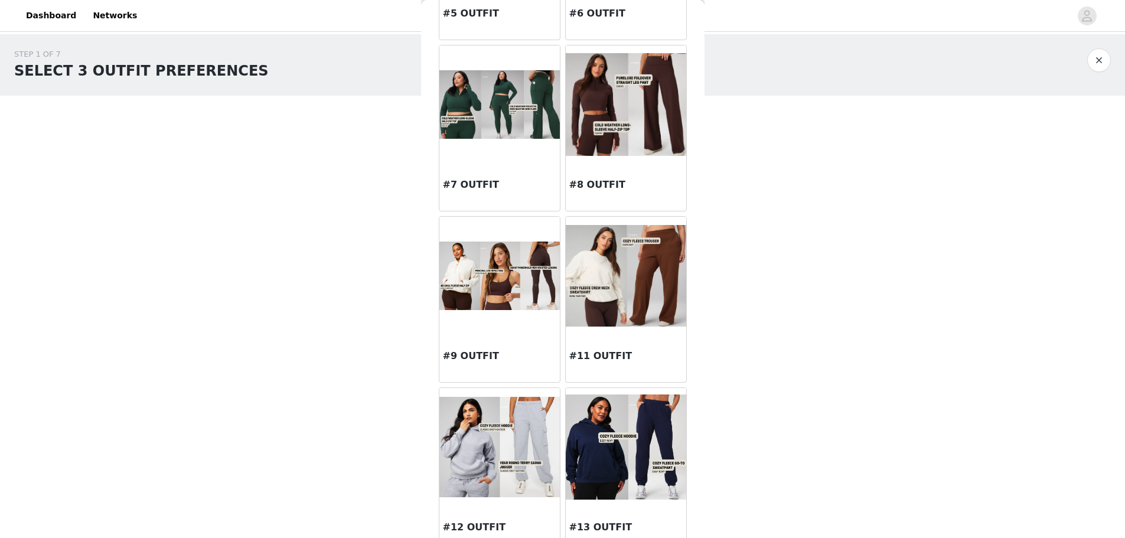
scroll to position [531, 0]
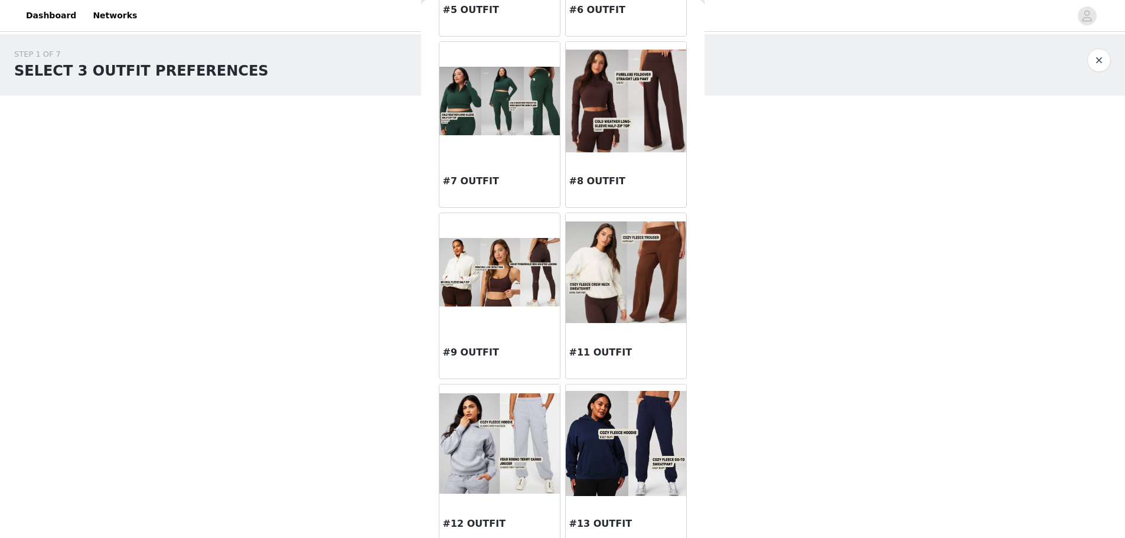
click at [503, 282] on img at bounding box center [499, 272] width 120 height 68
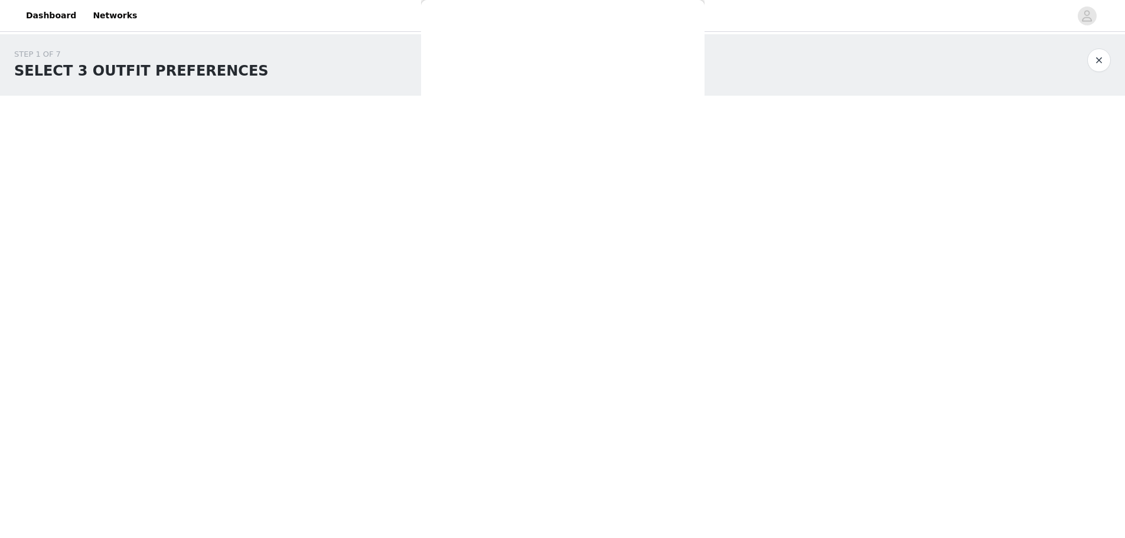
scroll to position [0, 0]
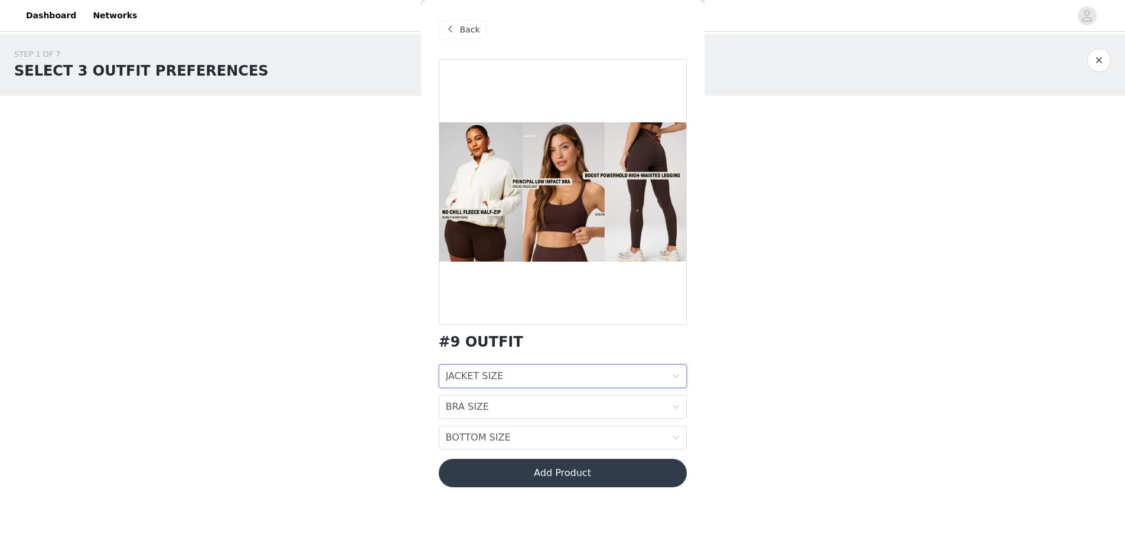
click at [491, 378] on div "JACKET SIZE" at bounding box center [475, 376] width 58 height 22
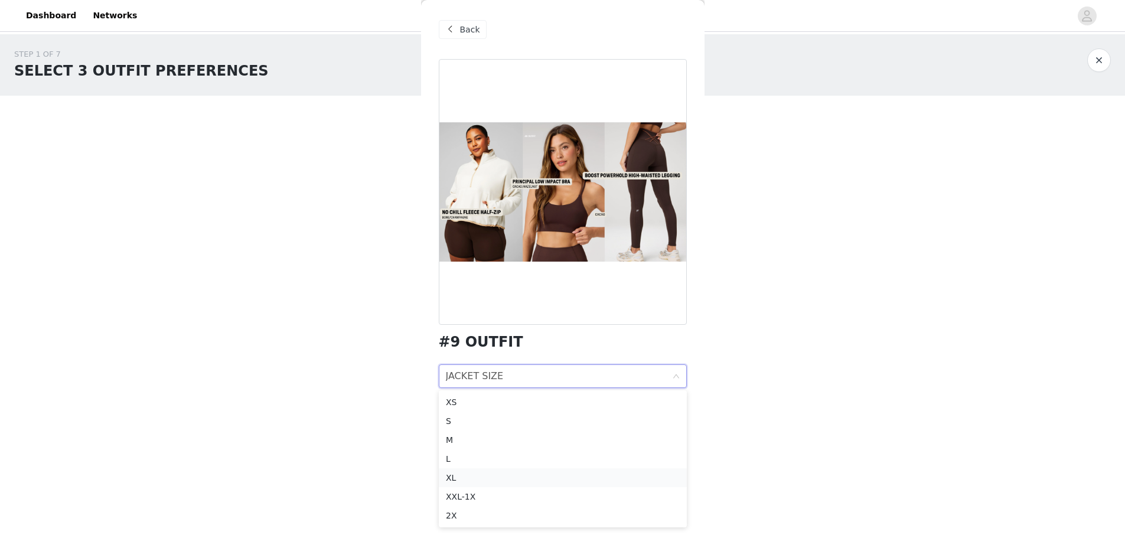
click at [462, 476] on div "XL" at bounding box center [563, 477] width 234 height 13
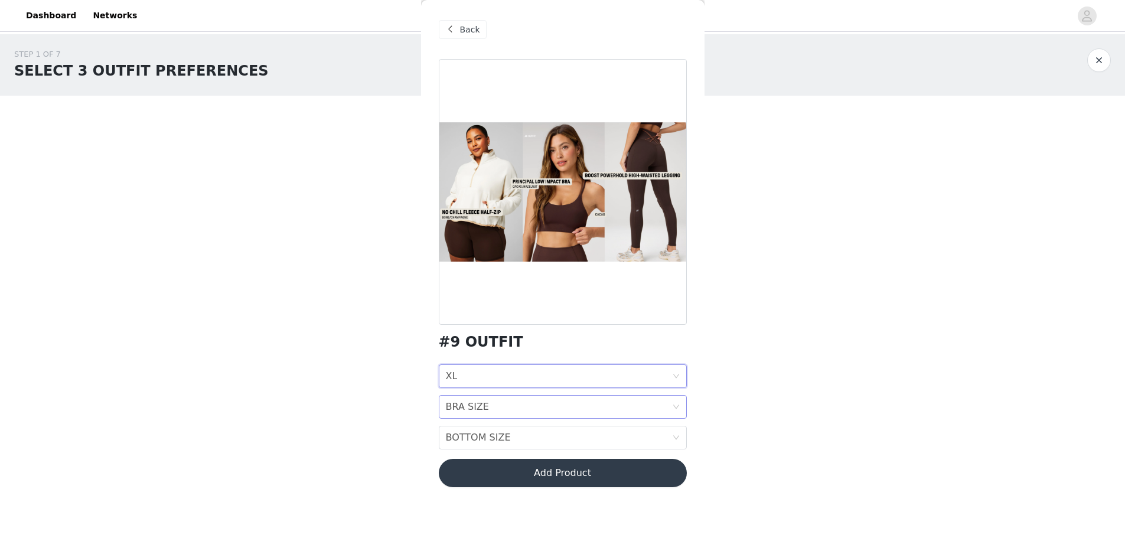
click at [489, 404] on div "BRA SIZE BRA SIZE" at bounding box center [559, 407] width 226 height 22
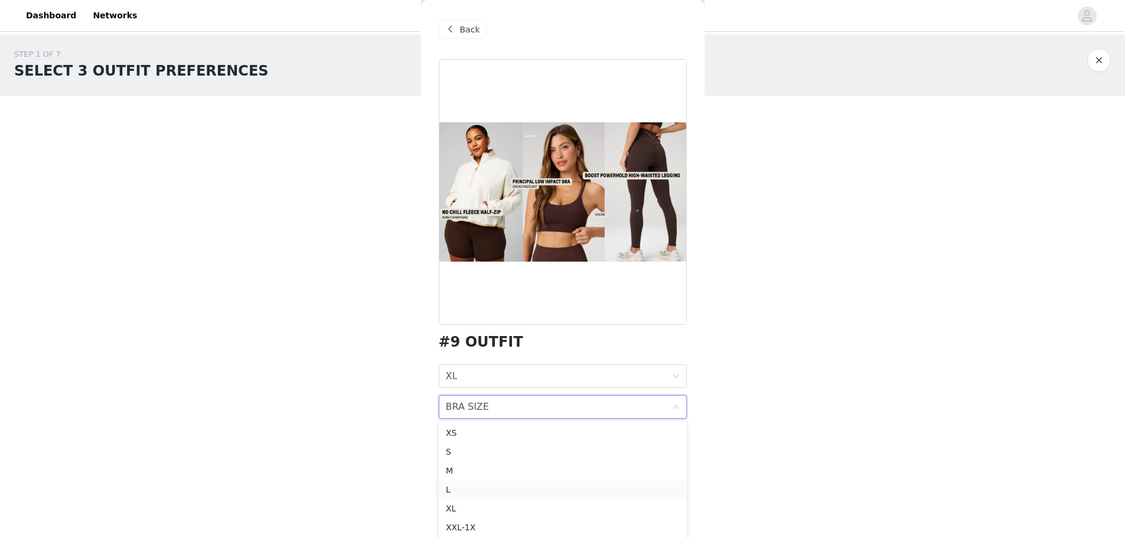
click at [472, 492] on div "L" at bounding box center [563, 489] width 234 height 13
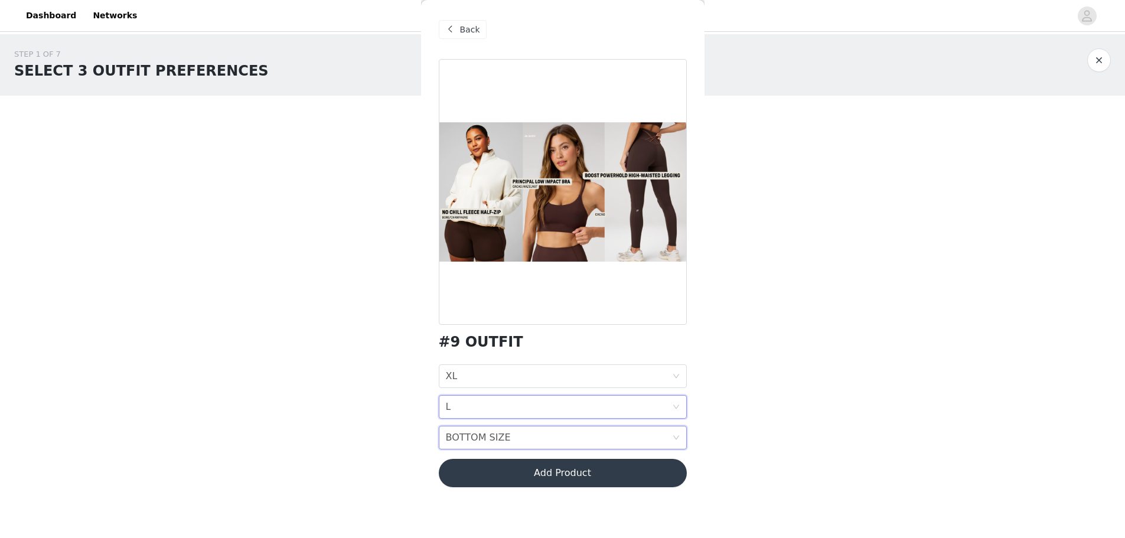
click at [494, 427] on div "BOTTOM SIZE" at bounding box center [478, 437] width 65 height 22
click at [488, 357] on div "L" at bounding box center [563, 354] width 234 height 13
click at [536, 476] on button "Add Product" at bounding box center [563, 473] width 248 height 28
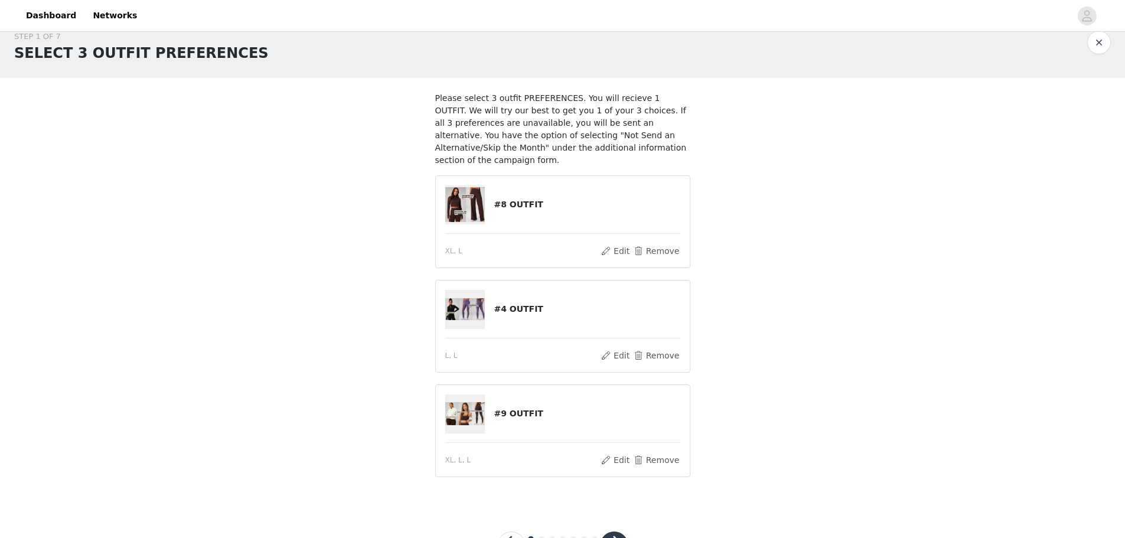
scroll to position [55, 0]
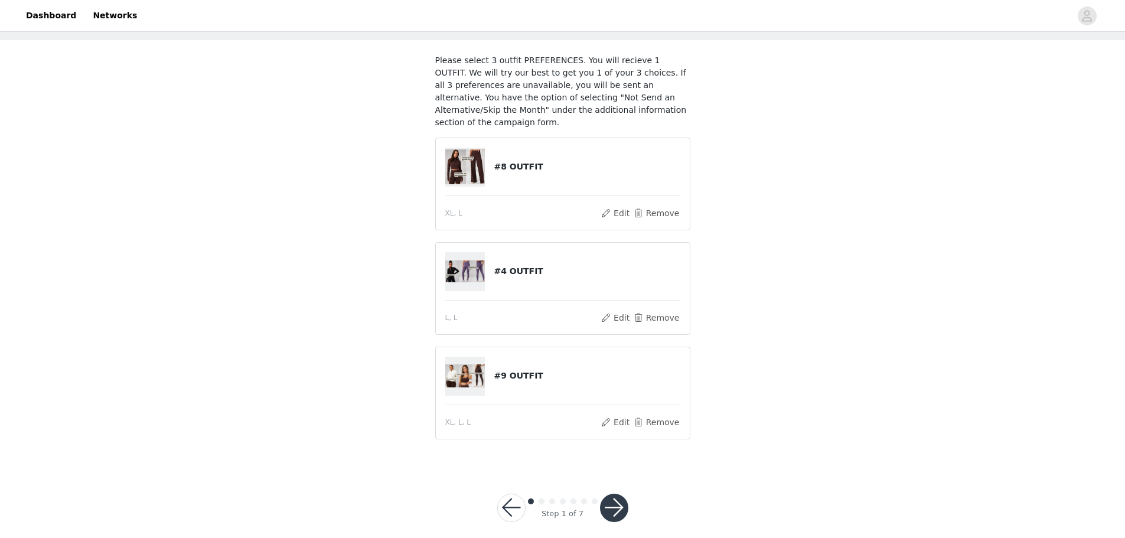
click at [613, 497] on button "button" at bounding box center [614, 508] width 28 height 28
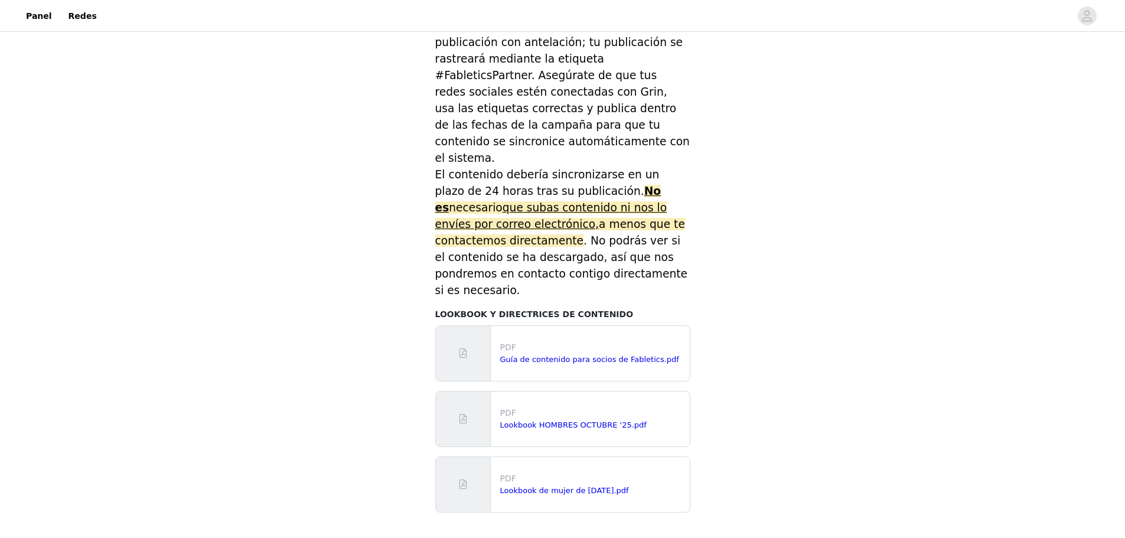
scroll to position [533, 0]
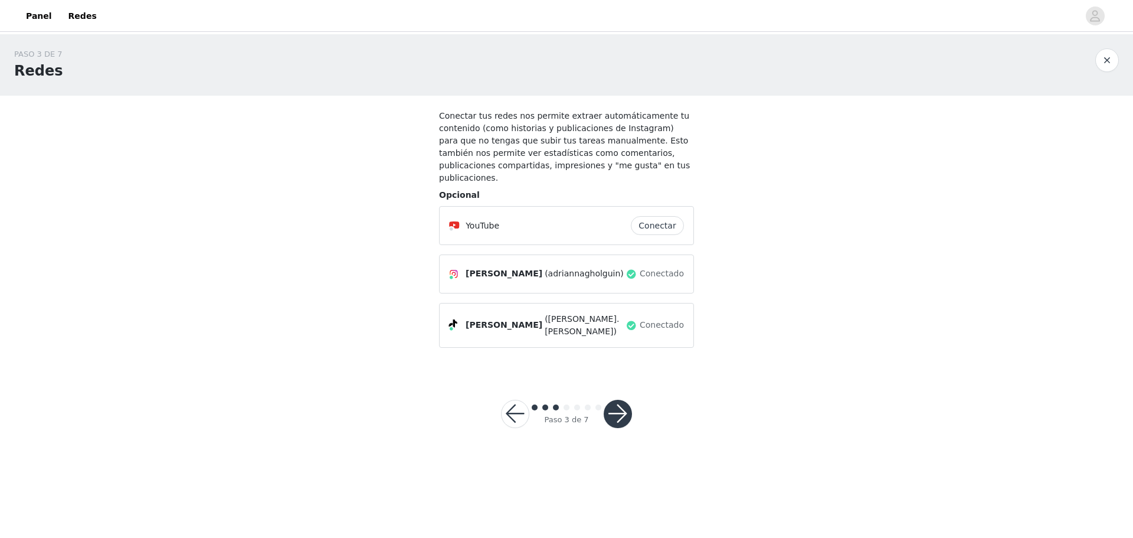
click at [626, 400] on button "button" at bounding box center [618, 414] width 28 height 28
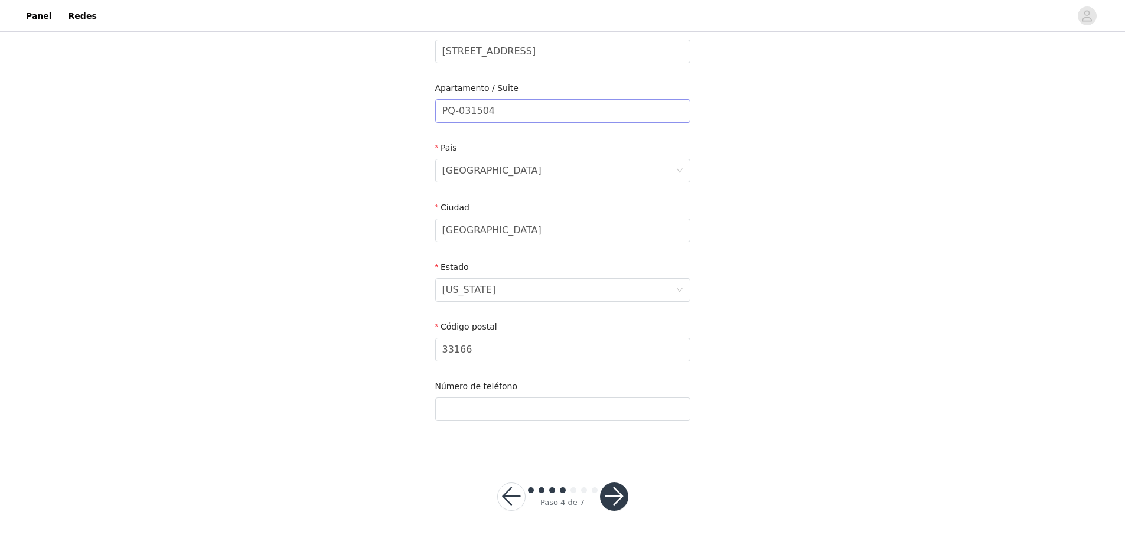
scroll to position [267, 0]
click at [600, 483] on div at bounding box center [614, 495] width 28 height 28
click at [602, 486] on div at bounding box center [614, 495] width 28 height 28
click at [609, 488] on button "button" at bounding box center [614, 495] width 28 height 28
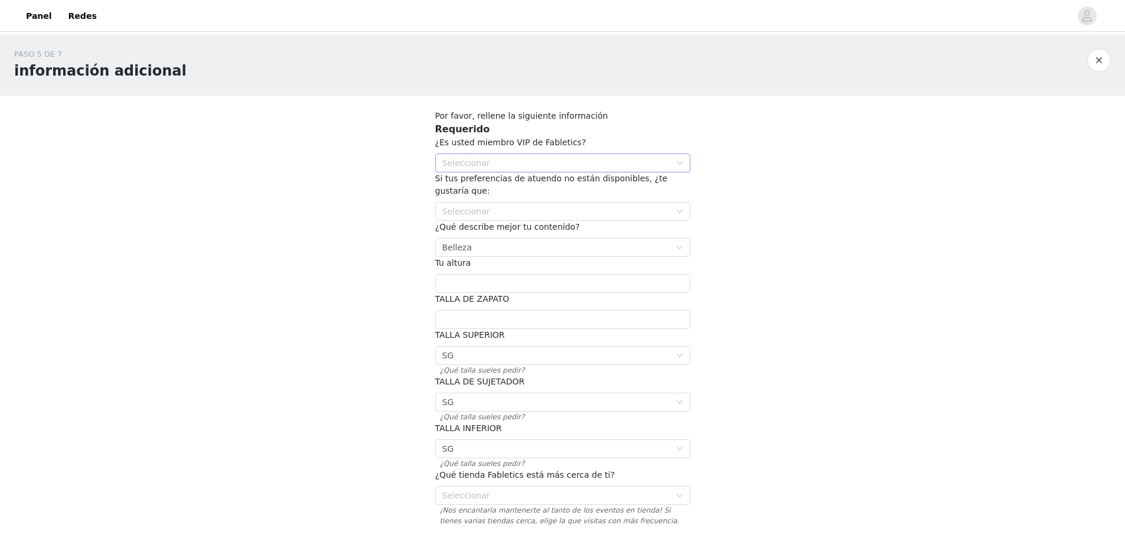
click at [507, 161] on div "Seleccionar" at bounding box center [556, 163] width 228 height 12
click at [498, 204] on li "NO" at bounding box center [562, 205] width 255 height 19
click at [503, 205] on div "Seleccionar" at bounding box center [556, 211] width 228 height 12
click at [508, 226] on font "Elige otro atuendo que sea similar a uno de tus elecciones." at bounding box center [564, 222] width 245 height 9
click at [505, 239] on div "Seleccionar Belleza" at bounding box center [558, 248] width 233 height 18
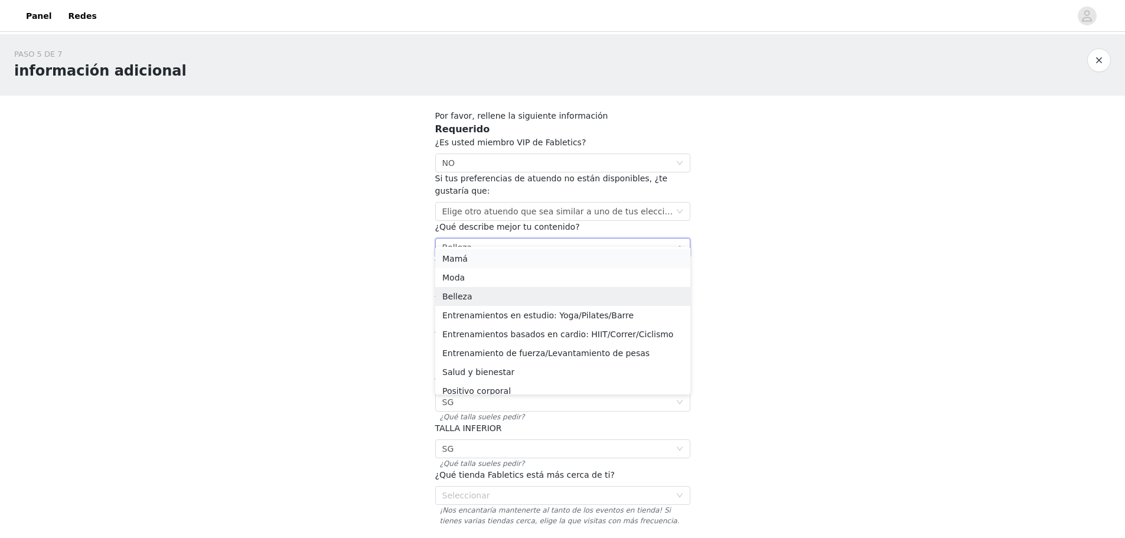
click at [512, 264] on li "Mamá" at bounding box center [562, 258] width 255 height 19
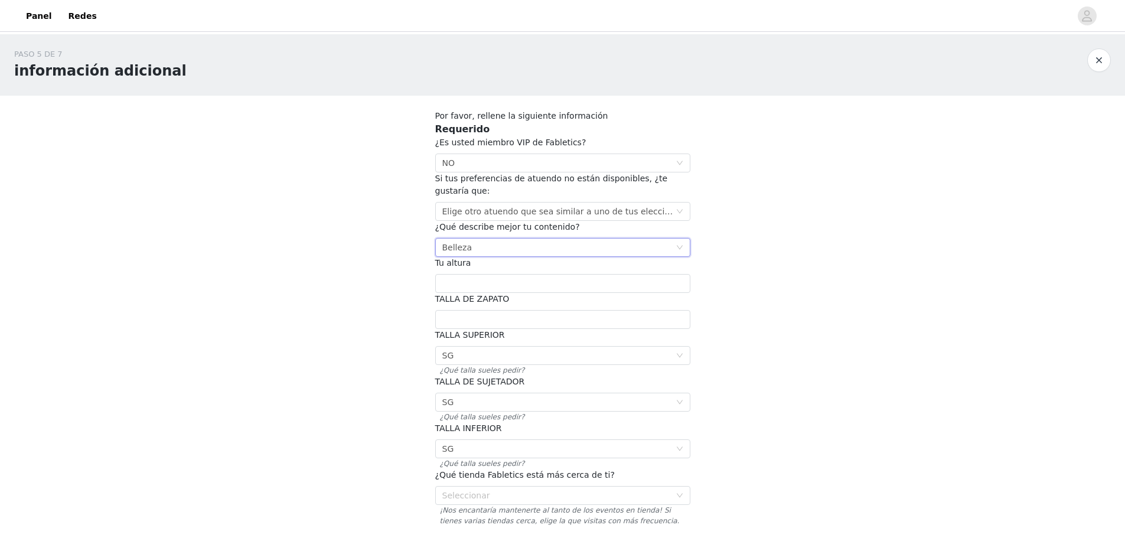
click at [534, 239] on div "Seleccionar Belleza" at bounding box center [558, 248] width 233 height 18
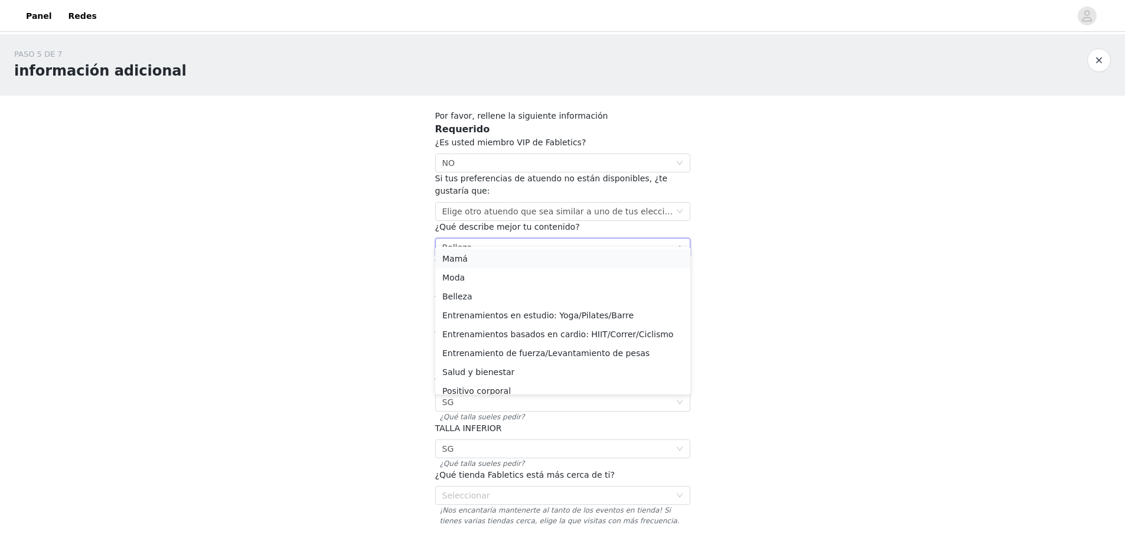
click at [517, 261] on li "Mamá" at bounding box center [562, 258] width 255 height 19
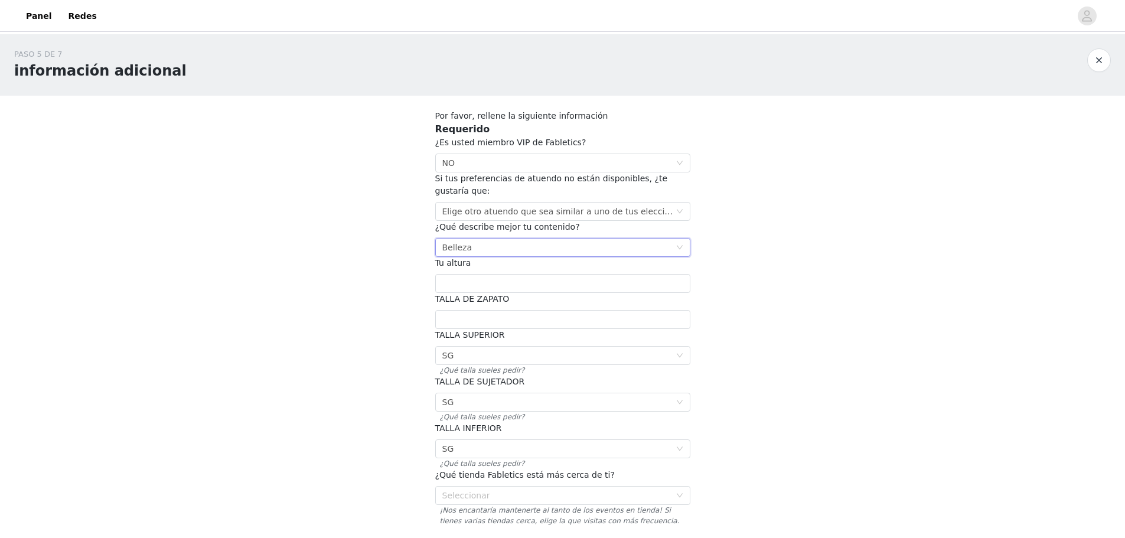
click at [463, 243] on font "Belleza" at bounding box center [457, 247] width 30 height 9
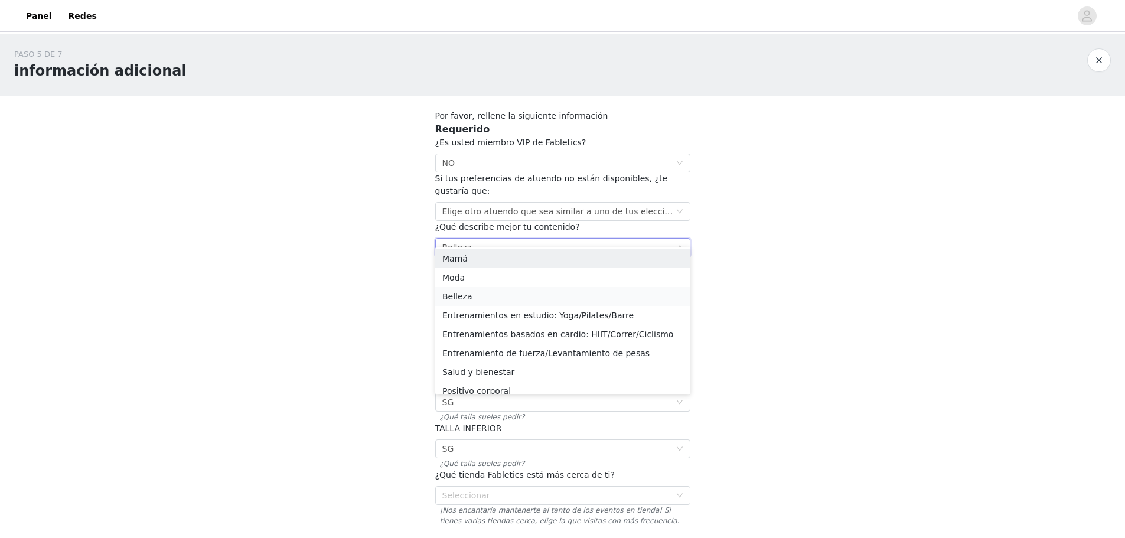
click at [468, 296] on li "Belleza" at bounding box center [562, 296] width 255 height 19
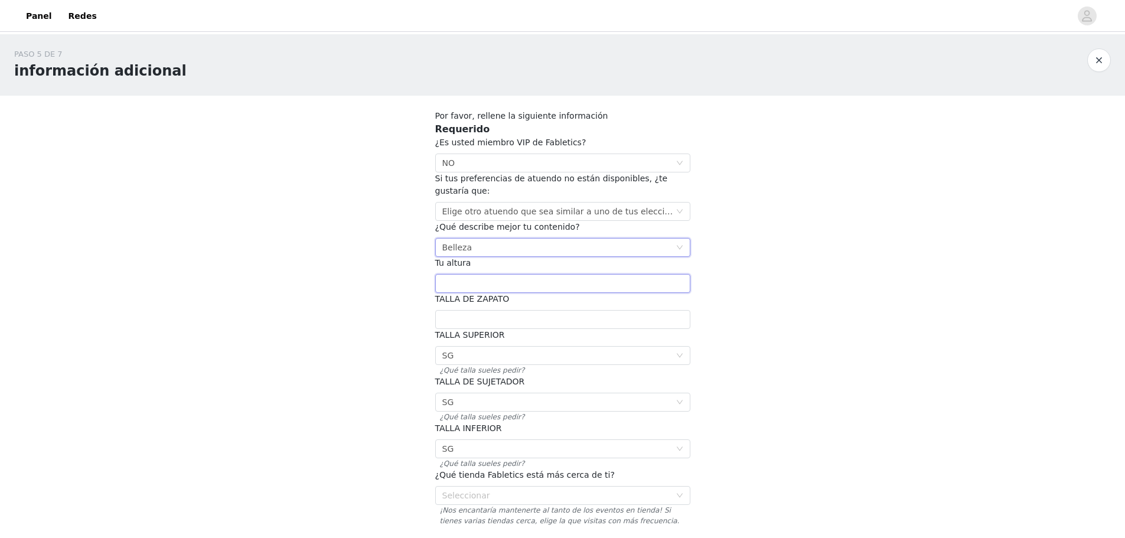
click at [481, 276] on input "text" at bounding box center [562, 283] width 255 height 19
type input "5'2""
click at [488, 310] on input "text" at bounding box center [562, 319] width 255 height 19
type input "10"
click at [514, 347] on div "Seleccionar SG" at bounding box center [558, 356] width 233 height 18
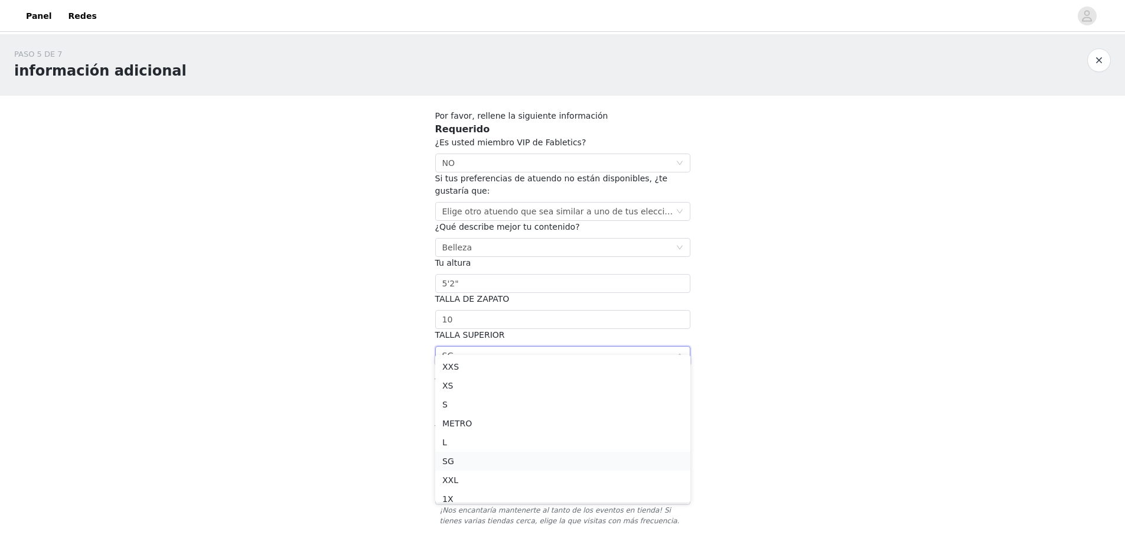
click at [473, 456] on li "SG" at bounding box center [562, 461] width 255 height 19
click at [488, 393] on div "Seleccionar SG" at bounding box center [558, 402] width 233 height 18
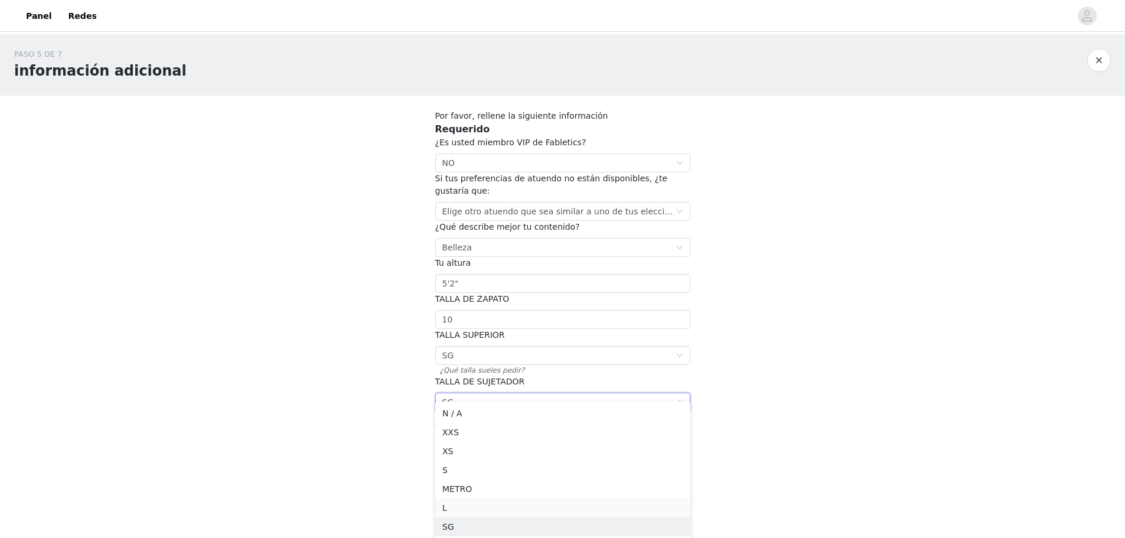
click at [476, 508] on li "L" at bounding box center [562, 507] width 255 height 19
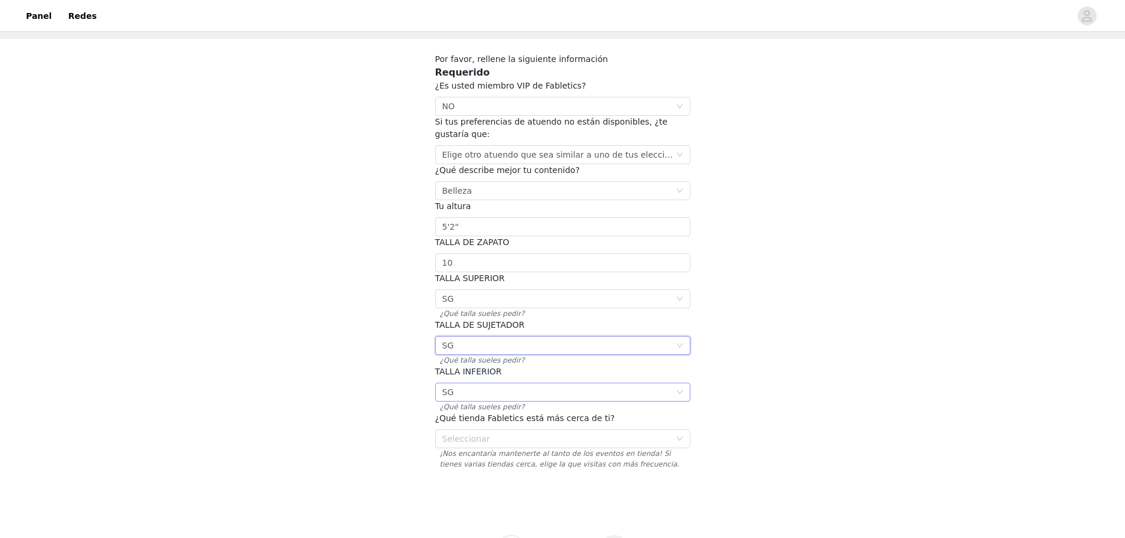
scroll to position [59, 0]
click at [479, 400] on font "¿Qué talla sueles pedir?" at bounding box center [482, 404] width 85 height 8
click at [488, 400] on font "¿Qué talla sueles pedir?" at bounding box center [482, 404] width 85 height 8
click at [496, 381] on div "Seleccionar SG" at bounding box center [558, 390] width 233 height 18
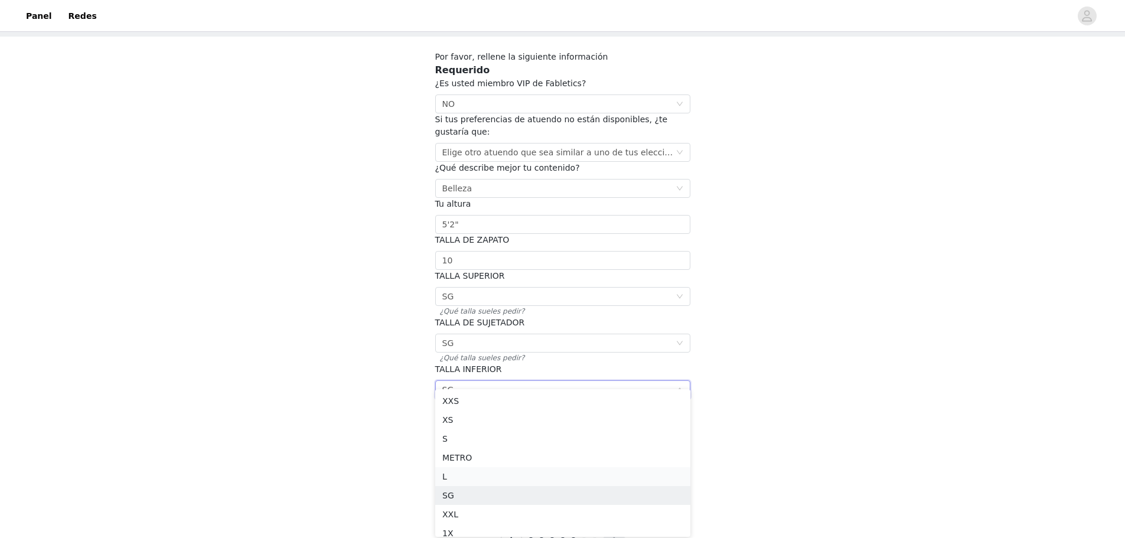
click at [496, 476] on li "L" at bounding box center [562, 476] width 255 height 19
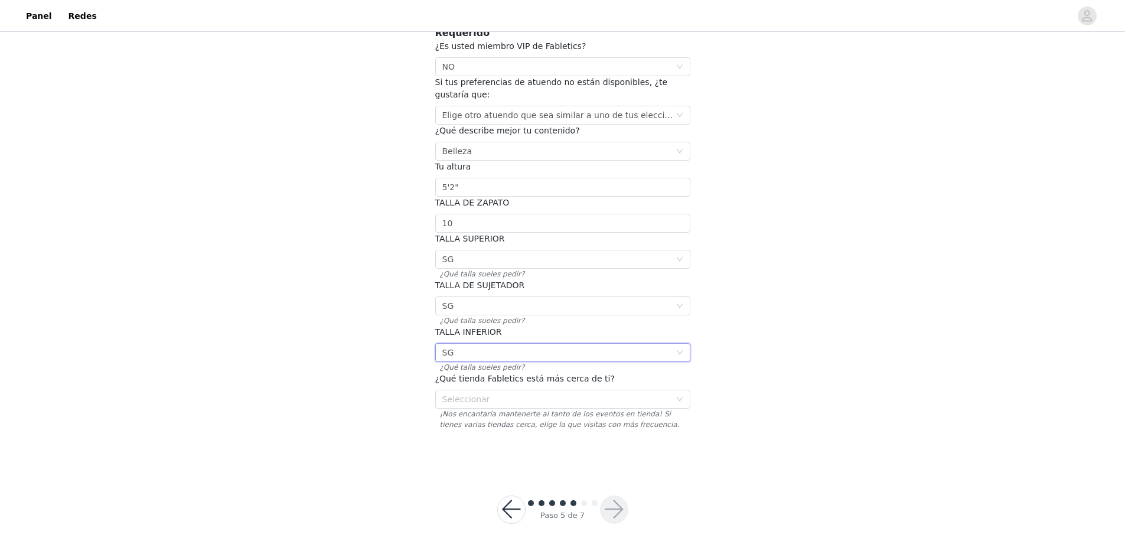
scroll to position [98, 0]
click at [473, 393] on font "Seleccionar" at bounding box center [466, 397] width 48 height 9
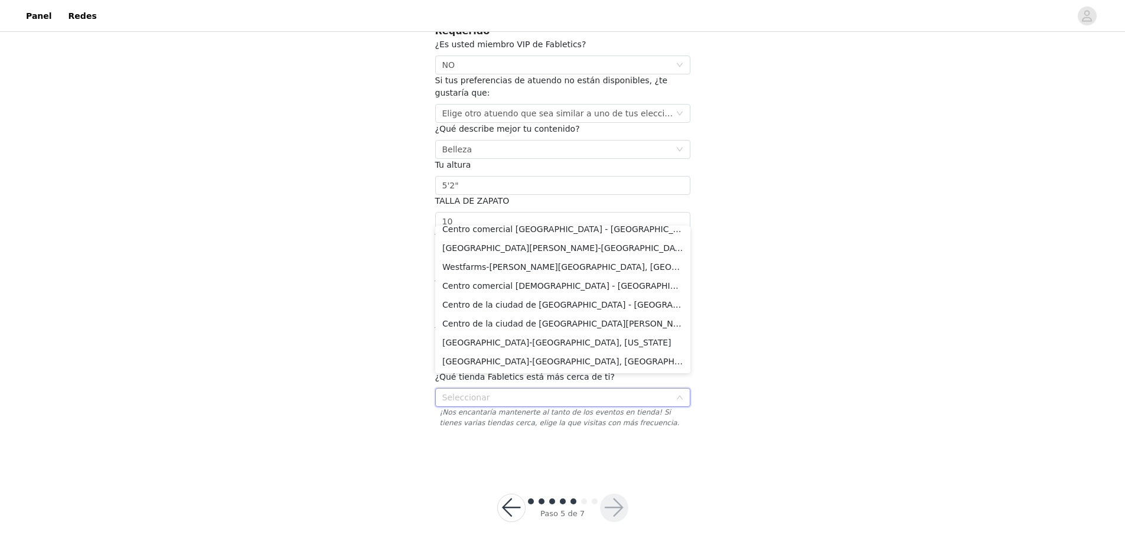
scroll to position [593, 0]
click at [524, 326] on font "Dadeland Mall-Miami, FL" at bounding box center [576, 324] width 269 height 9
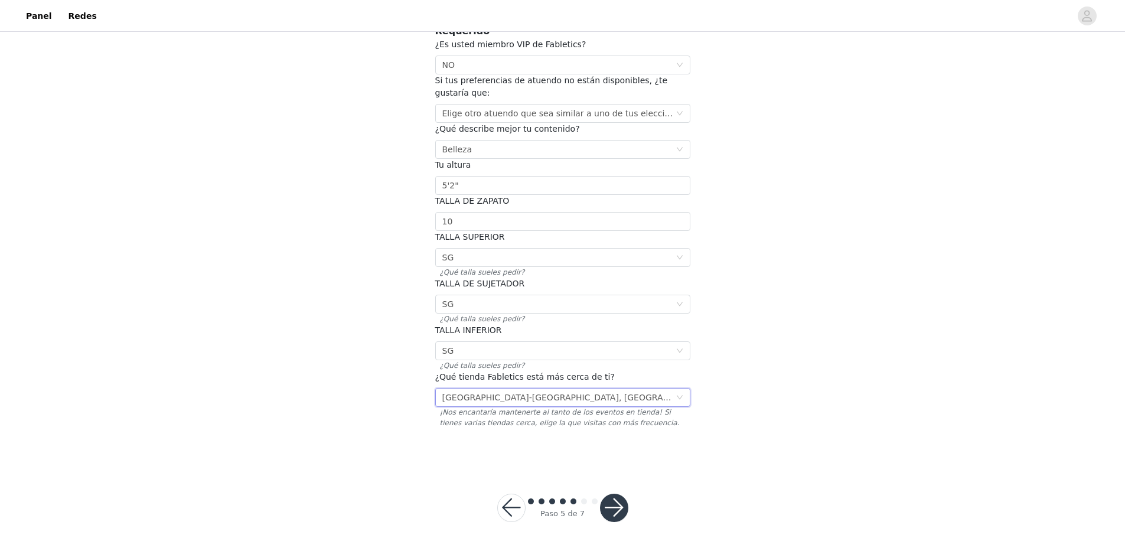
click at [615, 502] on button "button" at bounding box center [614, 508] width 28 height 28
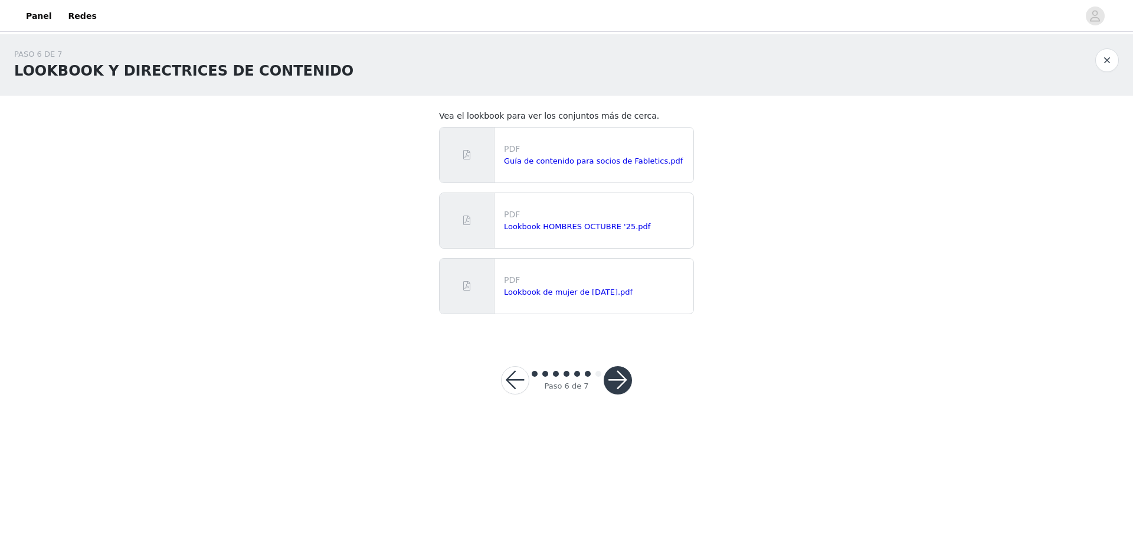
click at [623, 381] on button "button" at bounding box center [618, 380] width 28 height 28
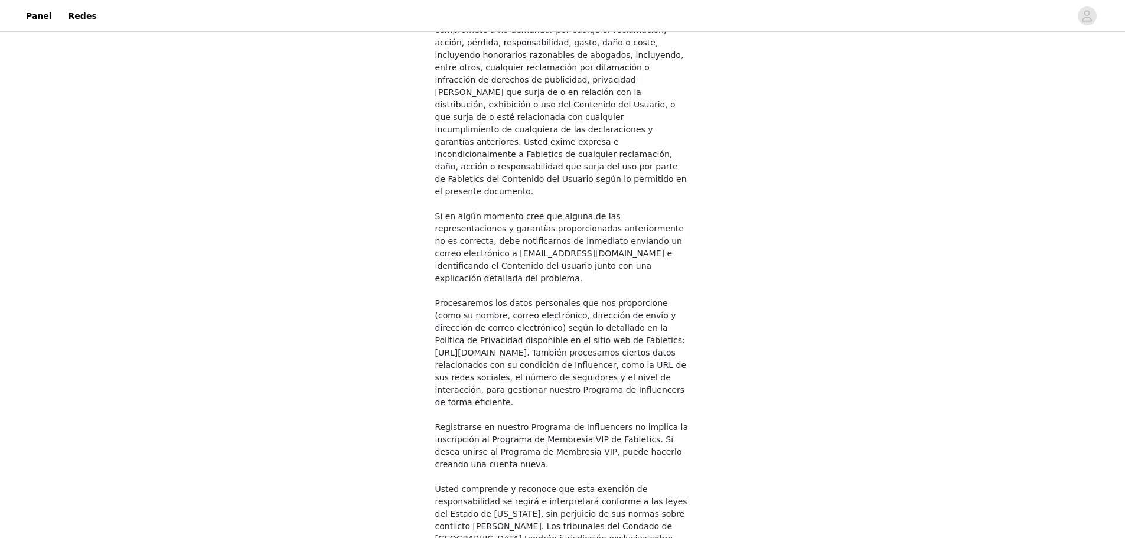
scroll to position [901, 0]
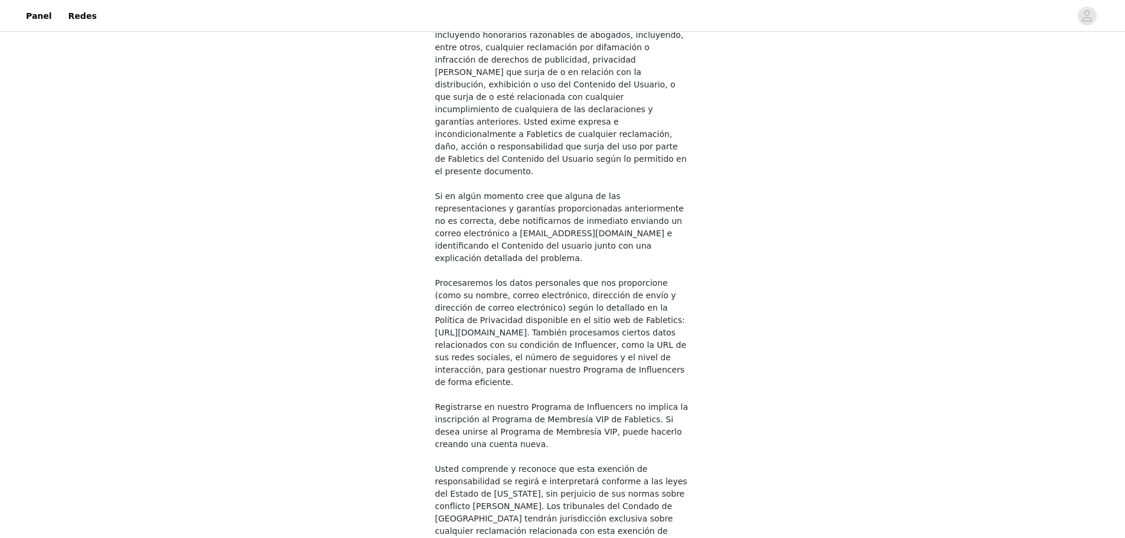
drag, startPoint x: 443, startPoint y: 403, endPoint x: 439, endPoint y: 411, distance: 8.7
checkbox input "true"
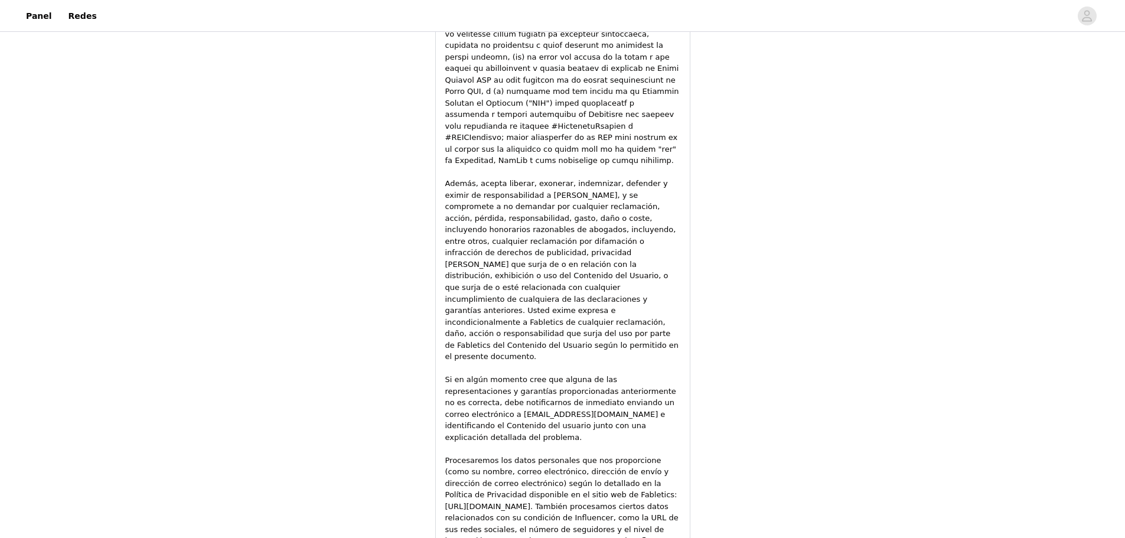
scroll to position [1707, 0]
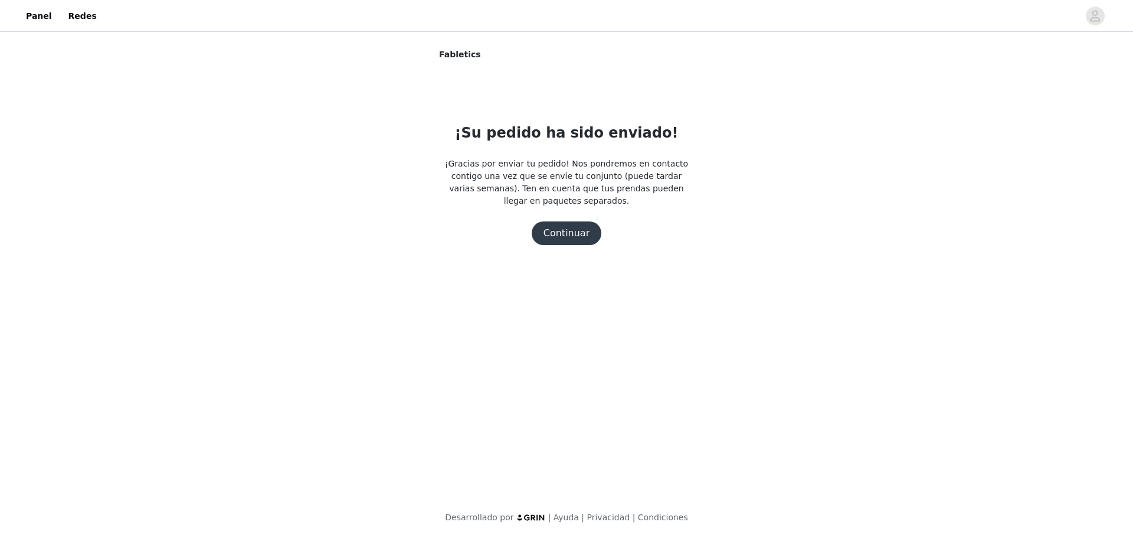
click at [560, 221] on button "Continuar" at bounding box center [567, 233] width 70 height 24
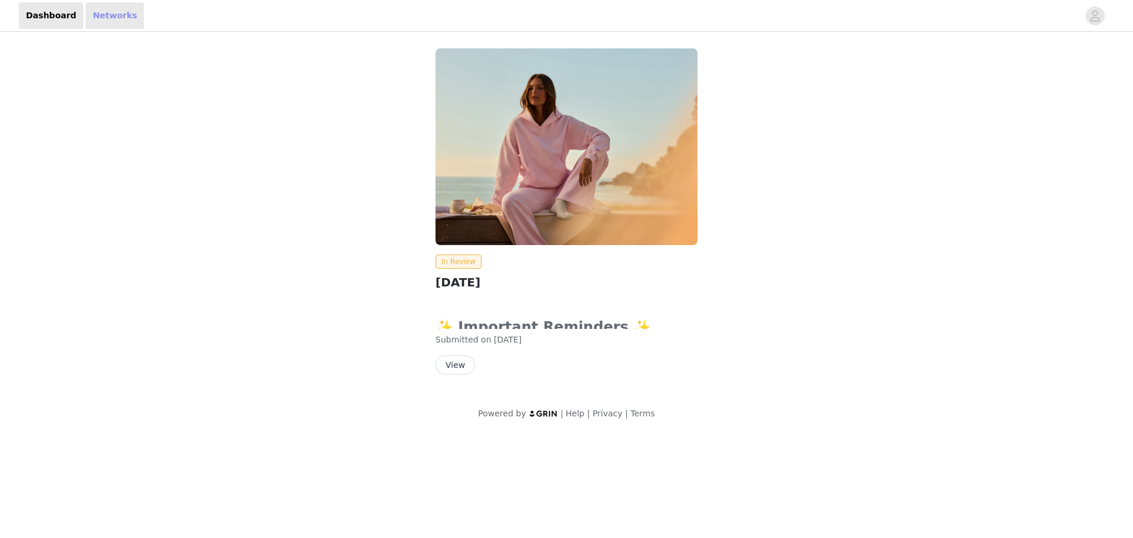
click at [103, 11] on link "Networks" at bounding box center [115, 15] width 58 height 27
